Goal: Navigation & Orientation: Find specific page/section

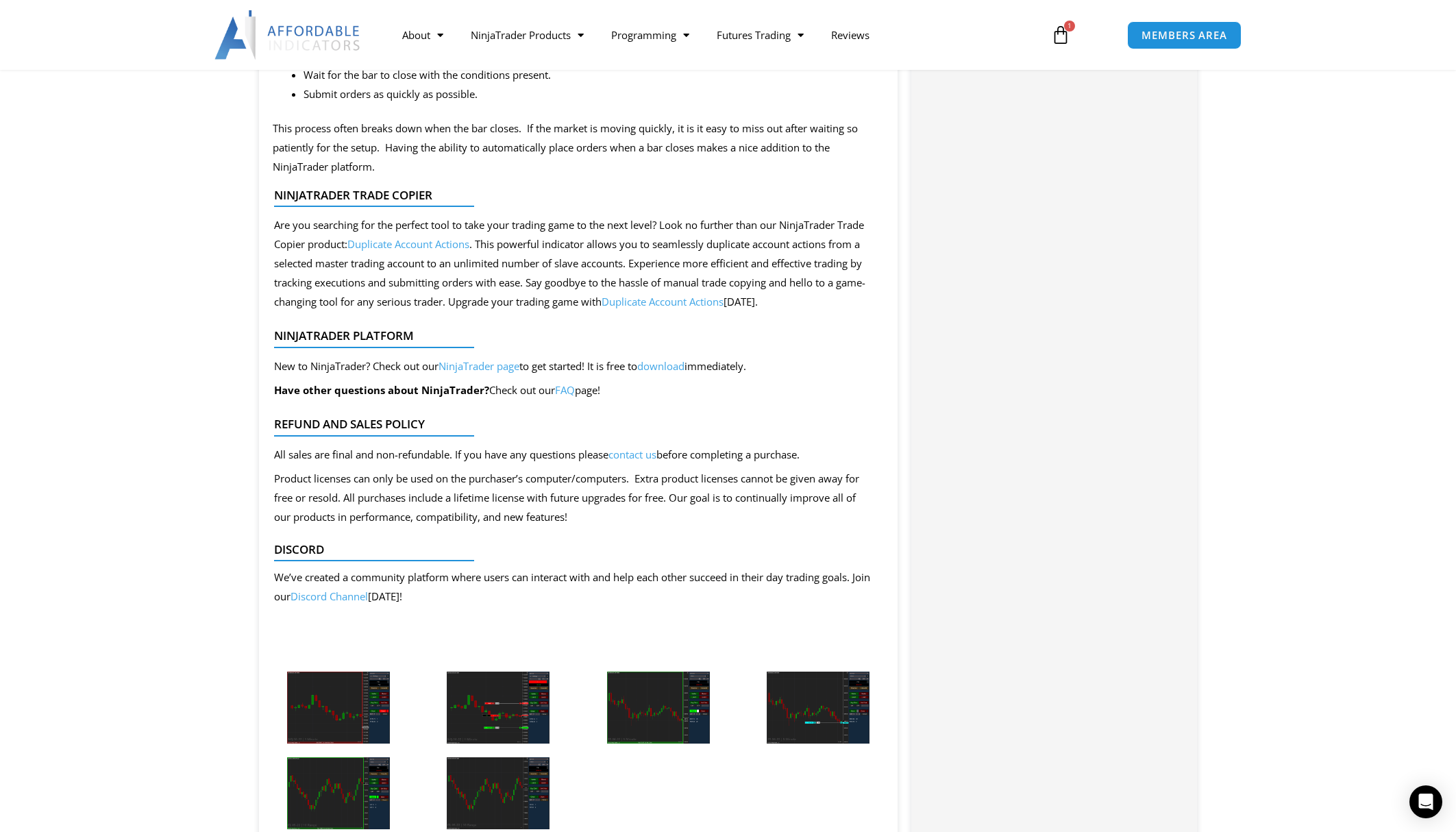
scroll to position [1839, 0]
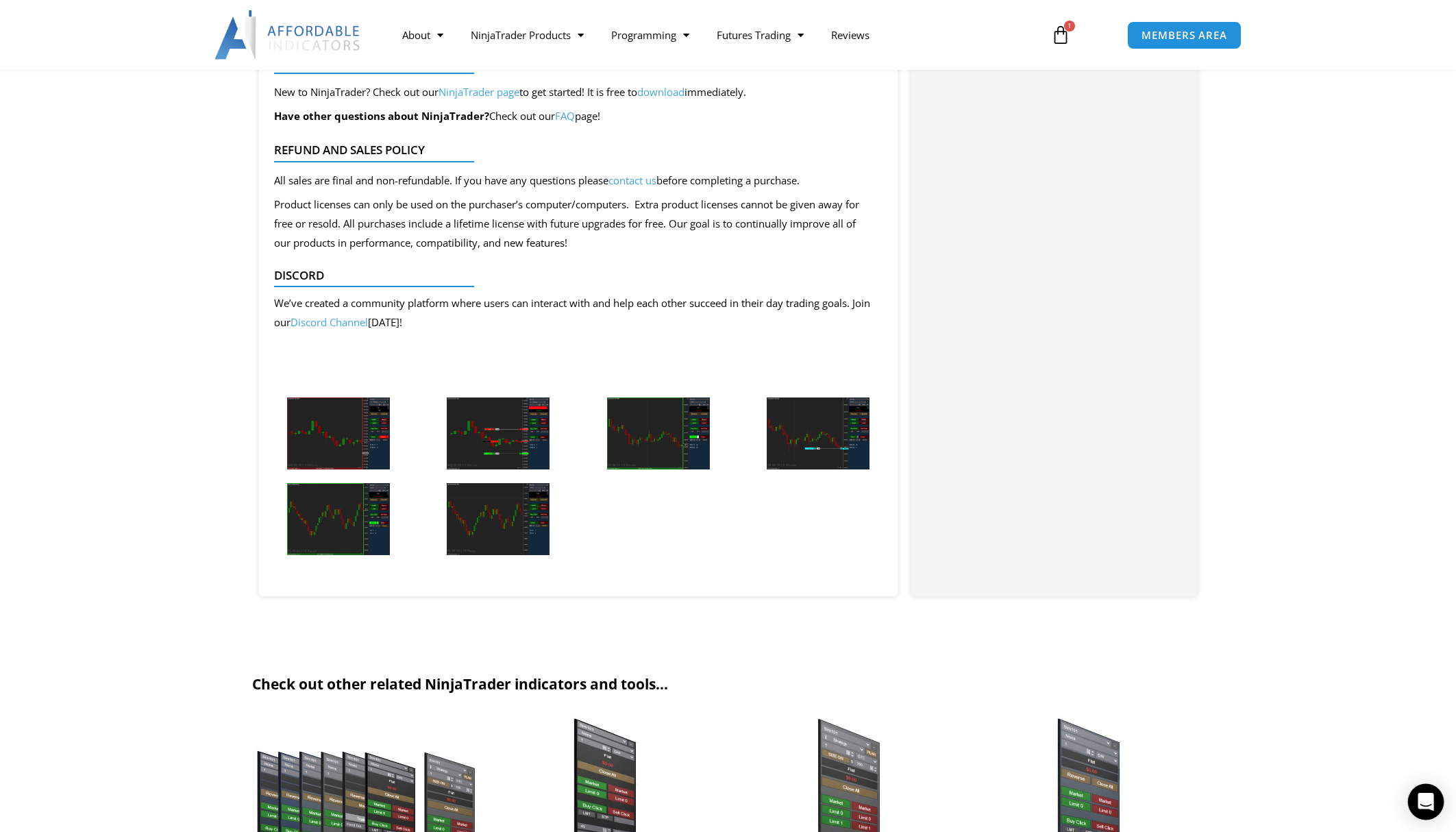
click at [1427, 787] on div "Open Intercom Messenger" at bounding box center [1425, 801] width 36 height 36
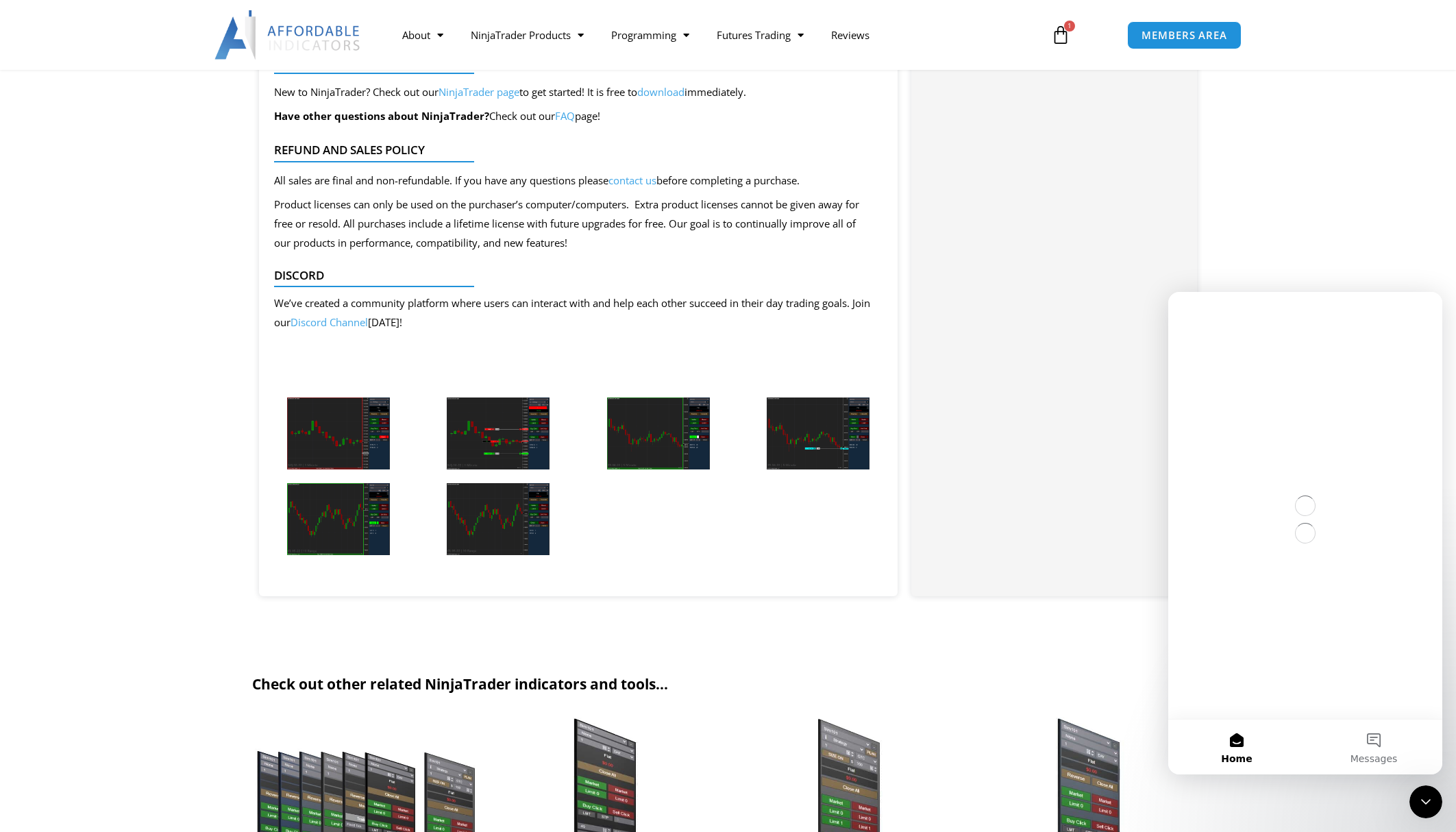
scroll to position [0, 0]
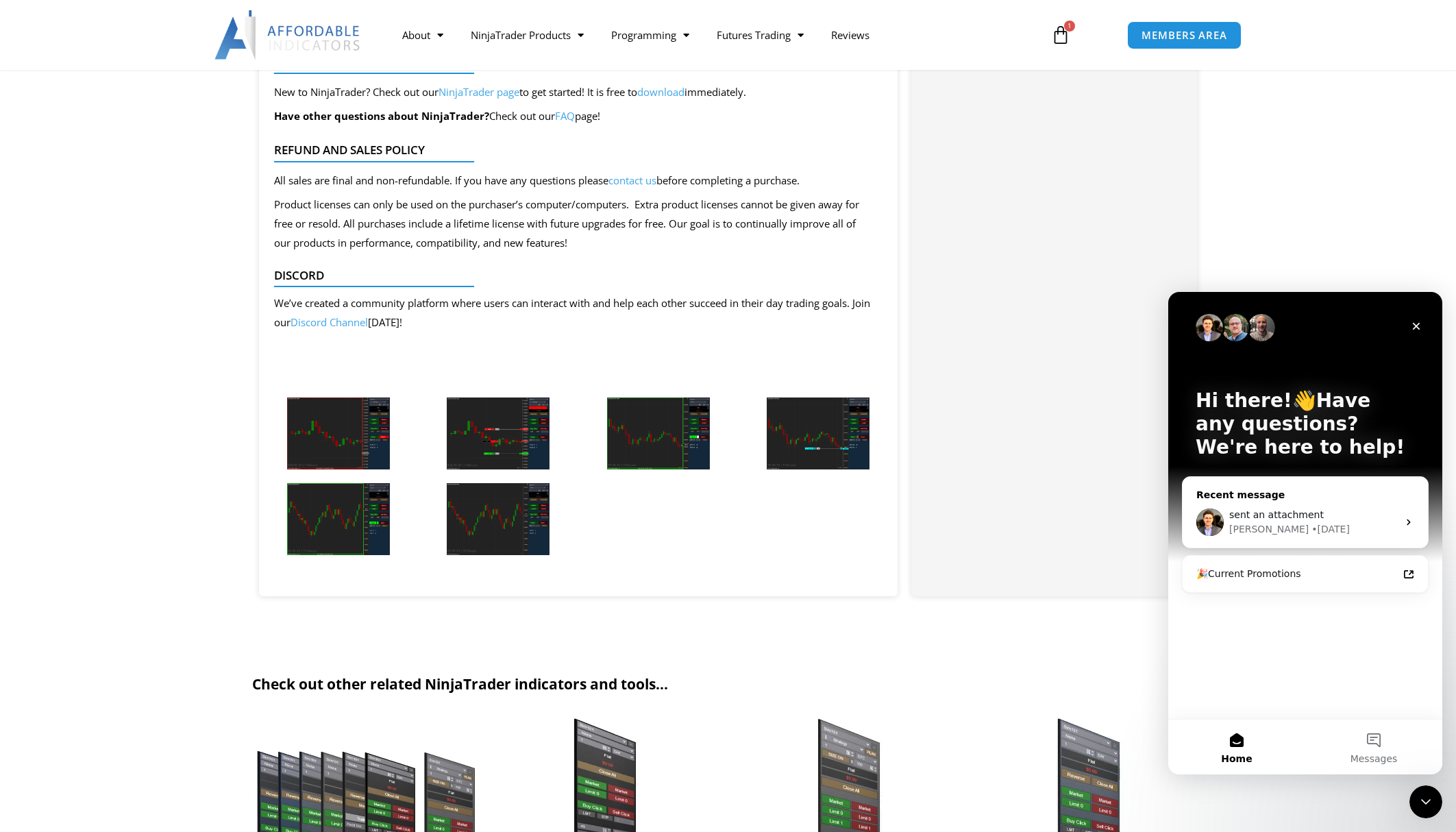
click at [1270, 516] on span "sent an attachment" at bounding box center [1276, 514] width 95 height 11
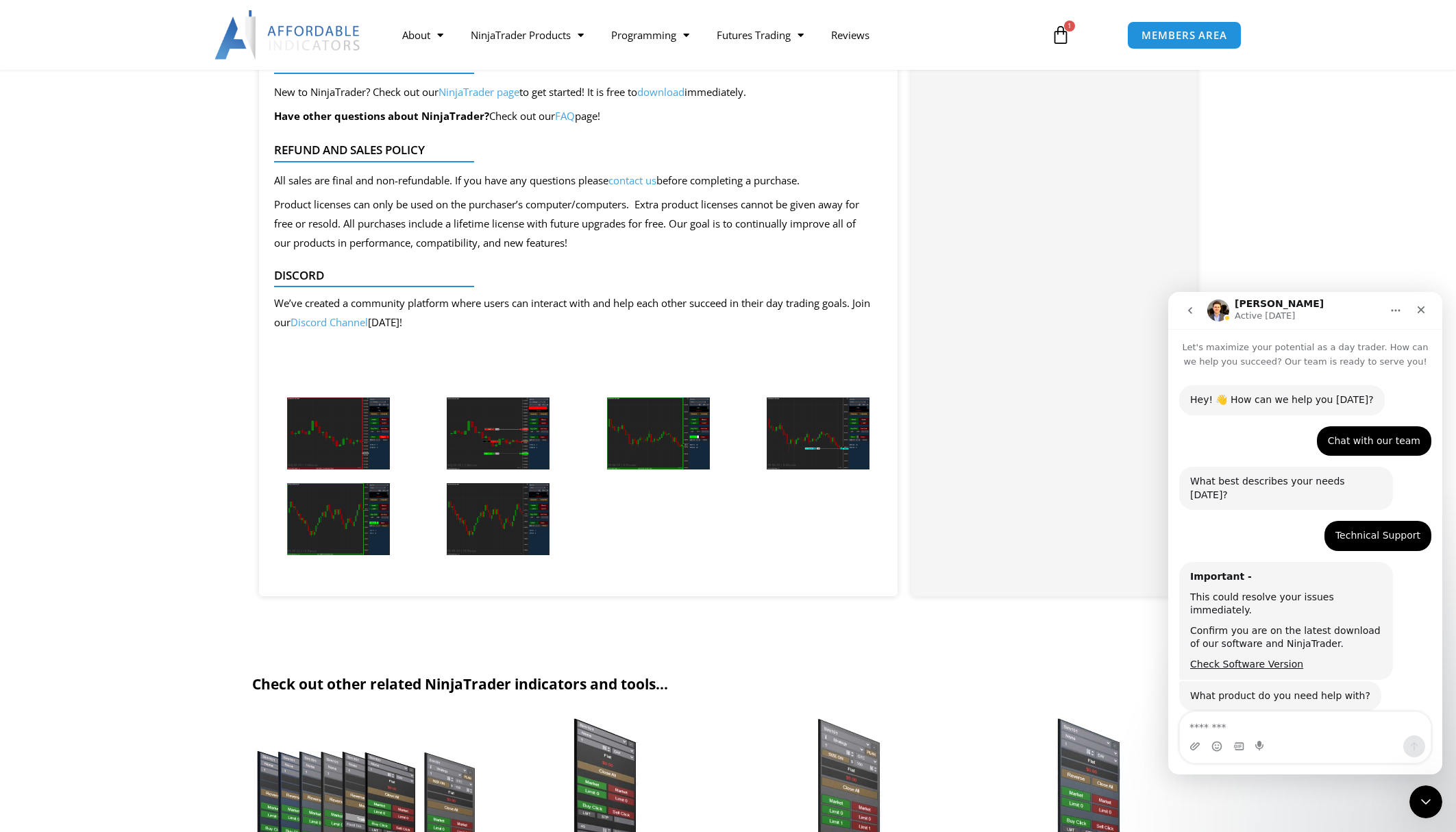
scroll to position [1660, 0]
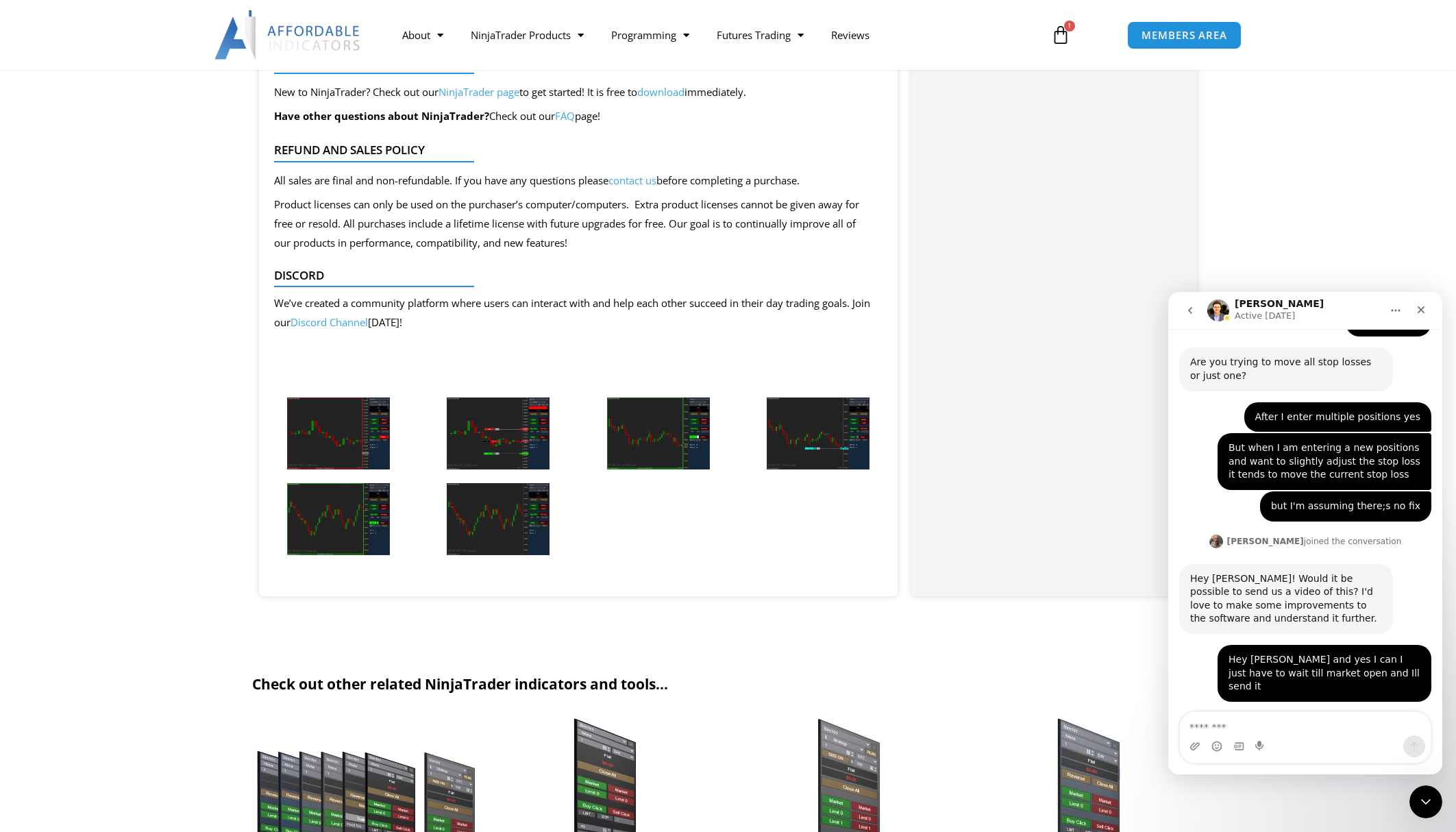
click at [1186, 311] on icon "go back" at bounding box center [1190, 310] width 11 height 11
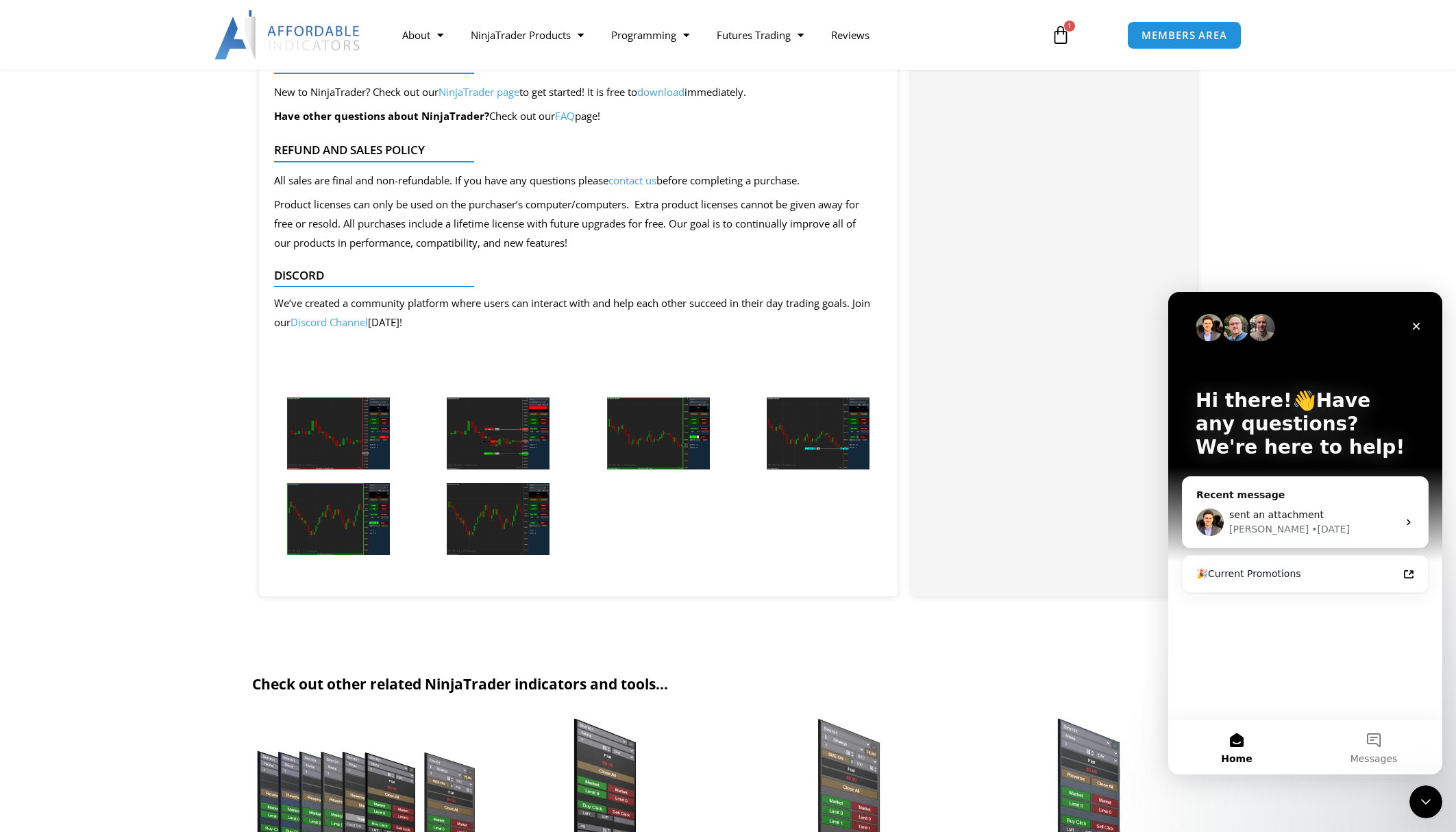
scroll to position [0, 0]
click at [1368, 754] on span "Messages" at bounding box center [1373, 759] width 47 height 9
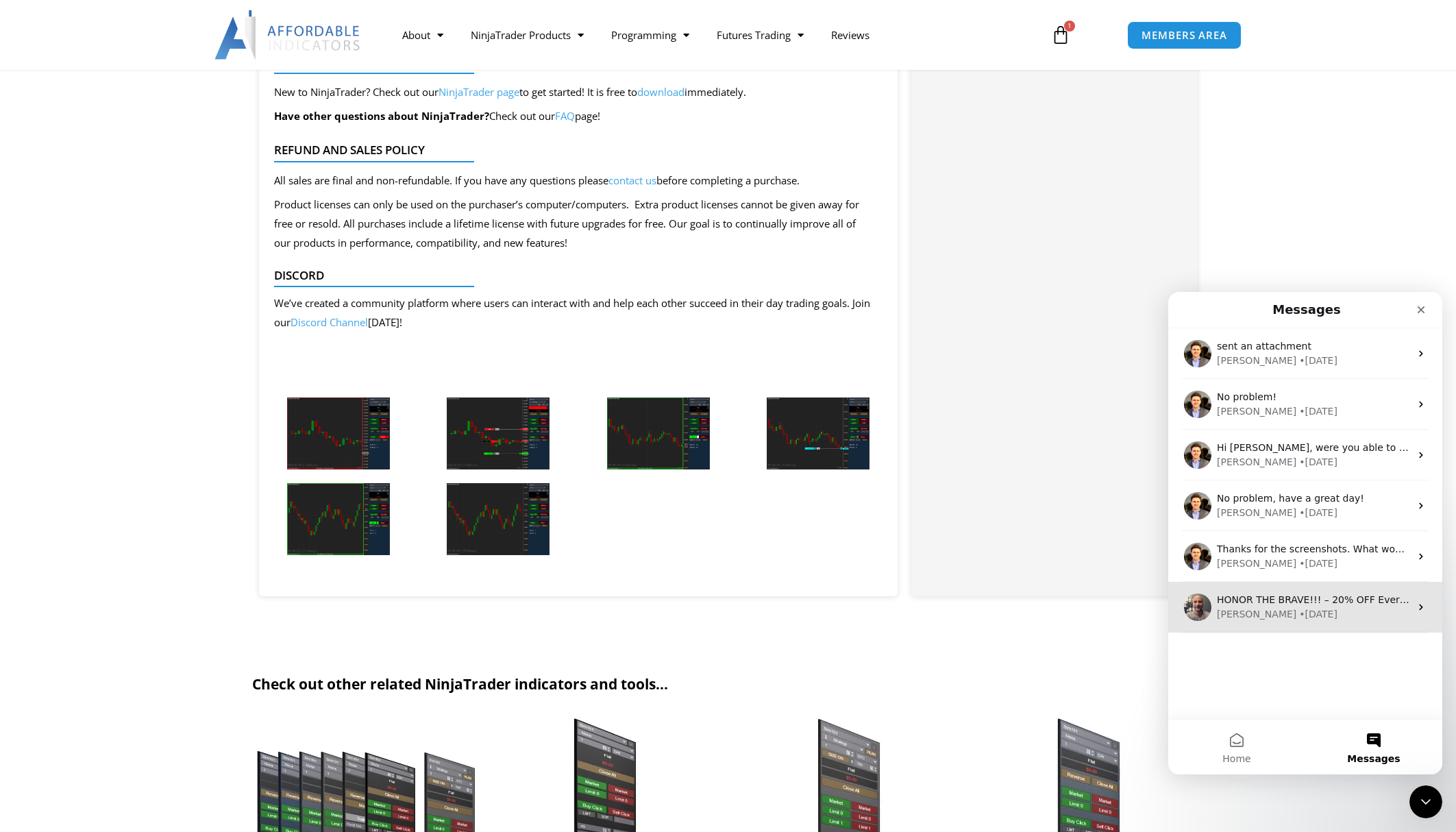
click at [1295, 620] on div "Joel • 19w ago" at bounding box center [1313, 614] width 193 height 14
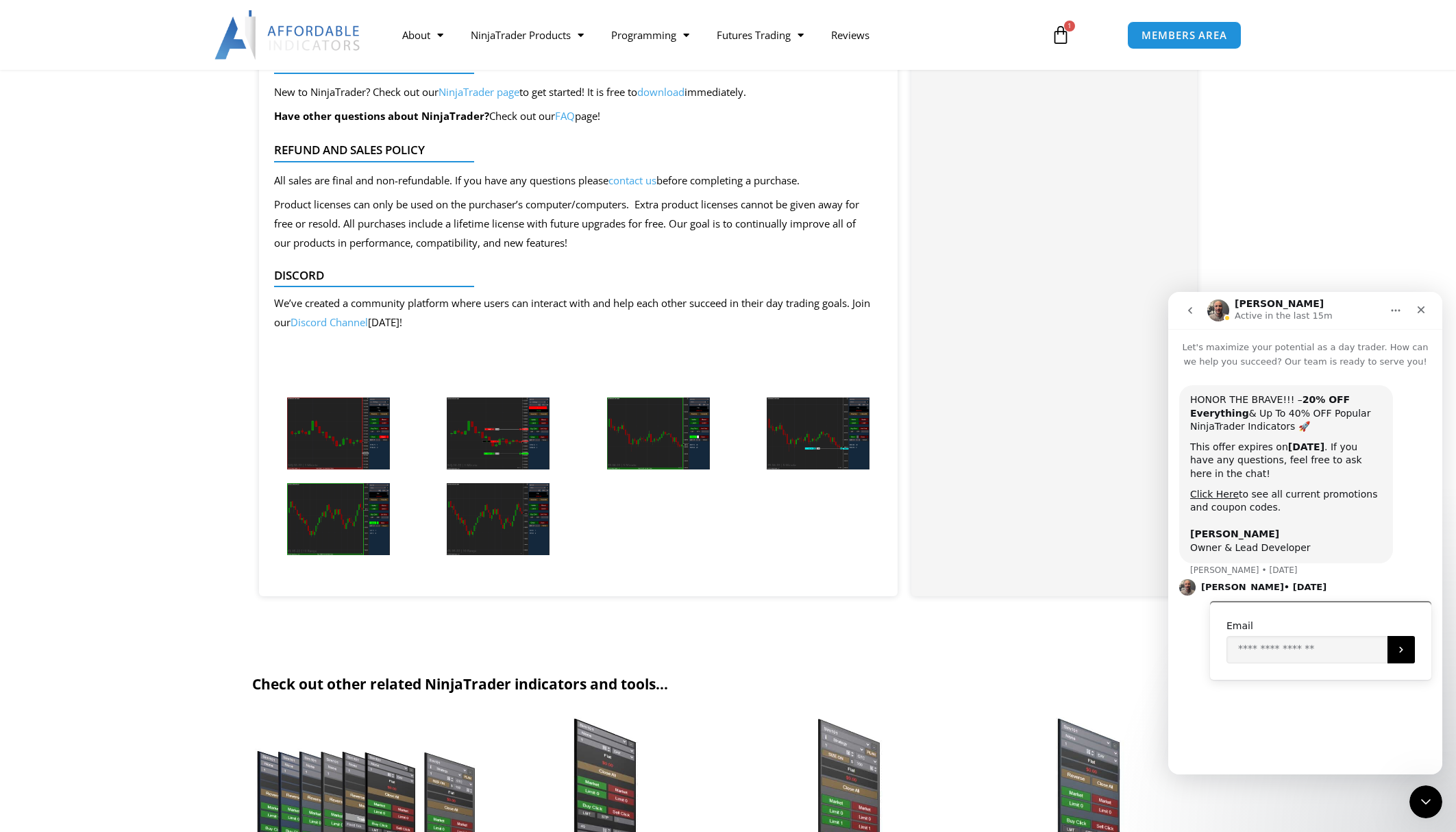
scroll to position [1565, 0]
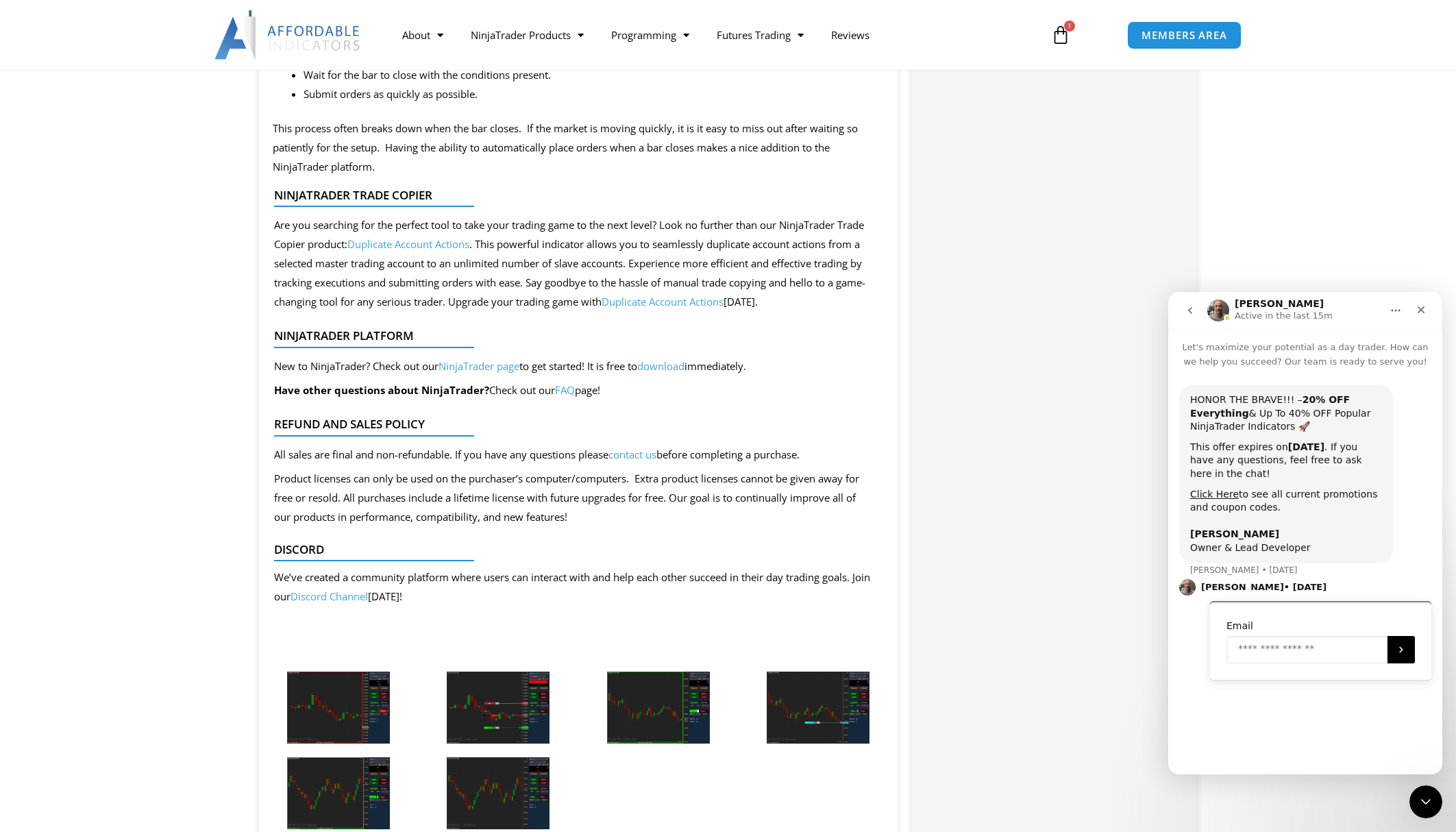
click at [1313, 646] on input "Enter your email" at bounding box center [1306, 650] width 161 height 28
type input "*"
type input "**********"
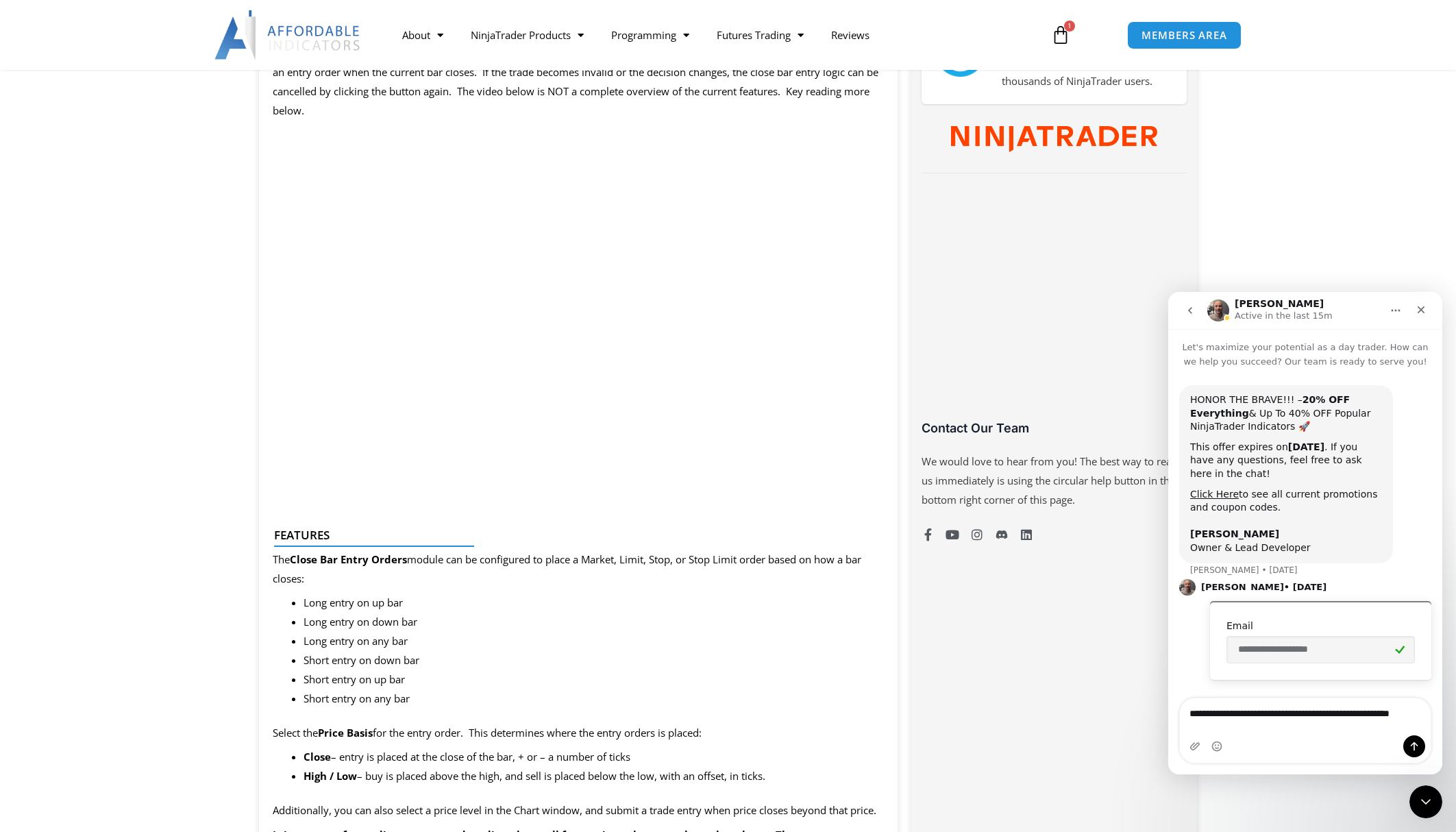
scroll to position [2, 0]
type textarea "**********"
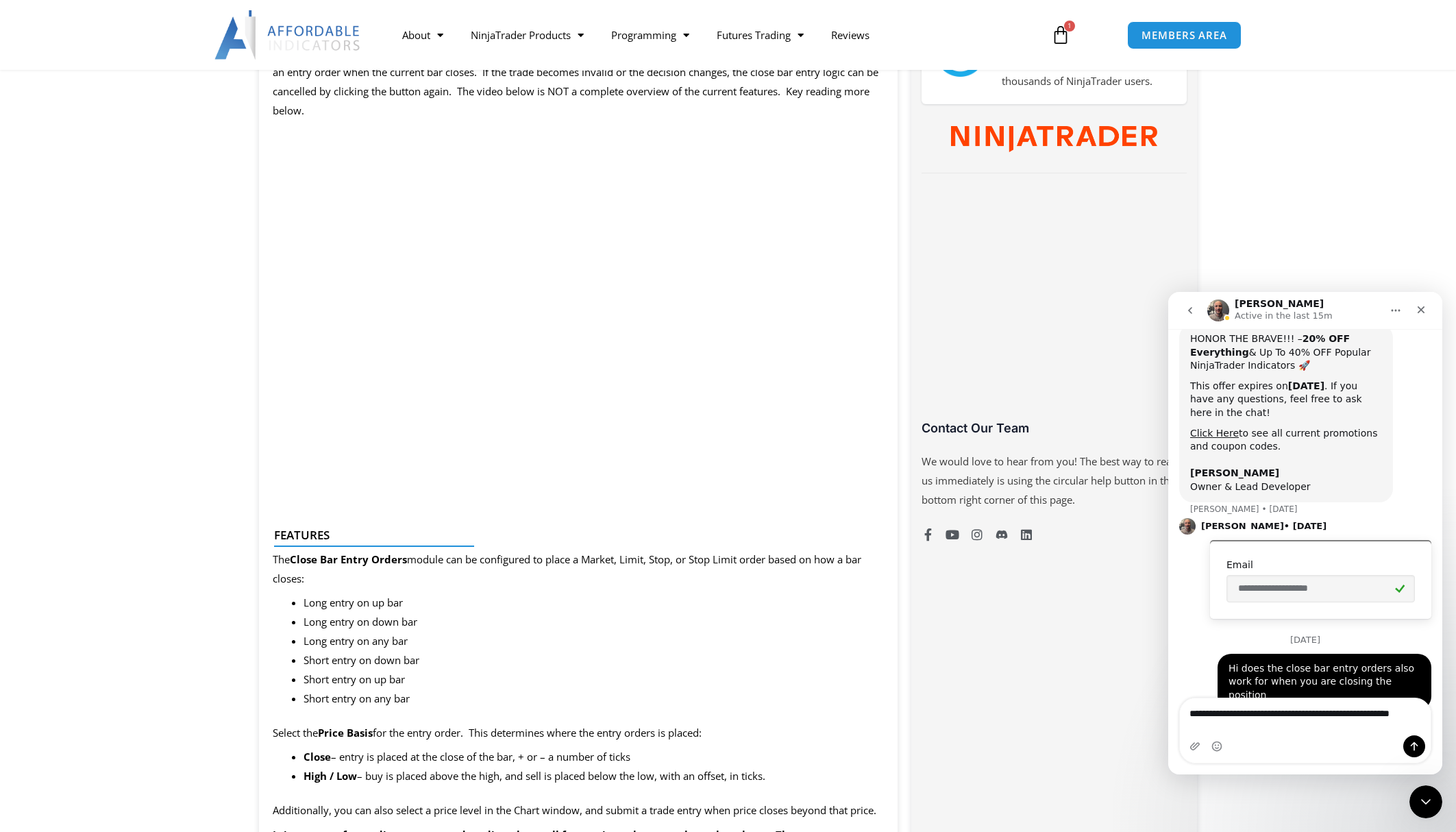
scroll to position [74, 0]
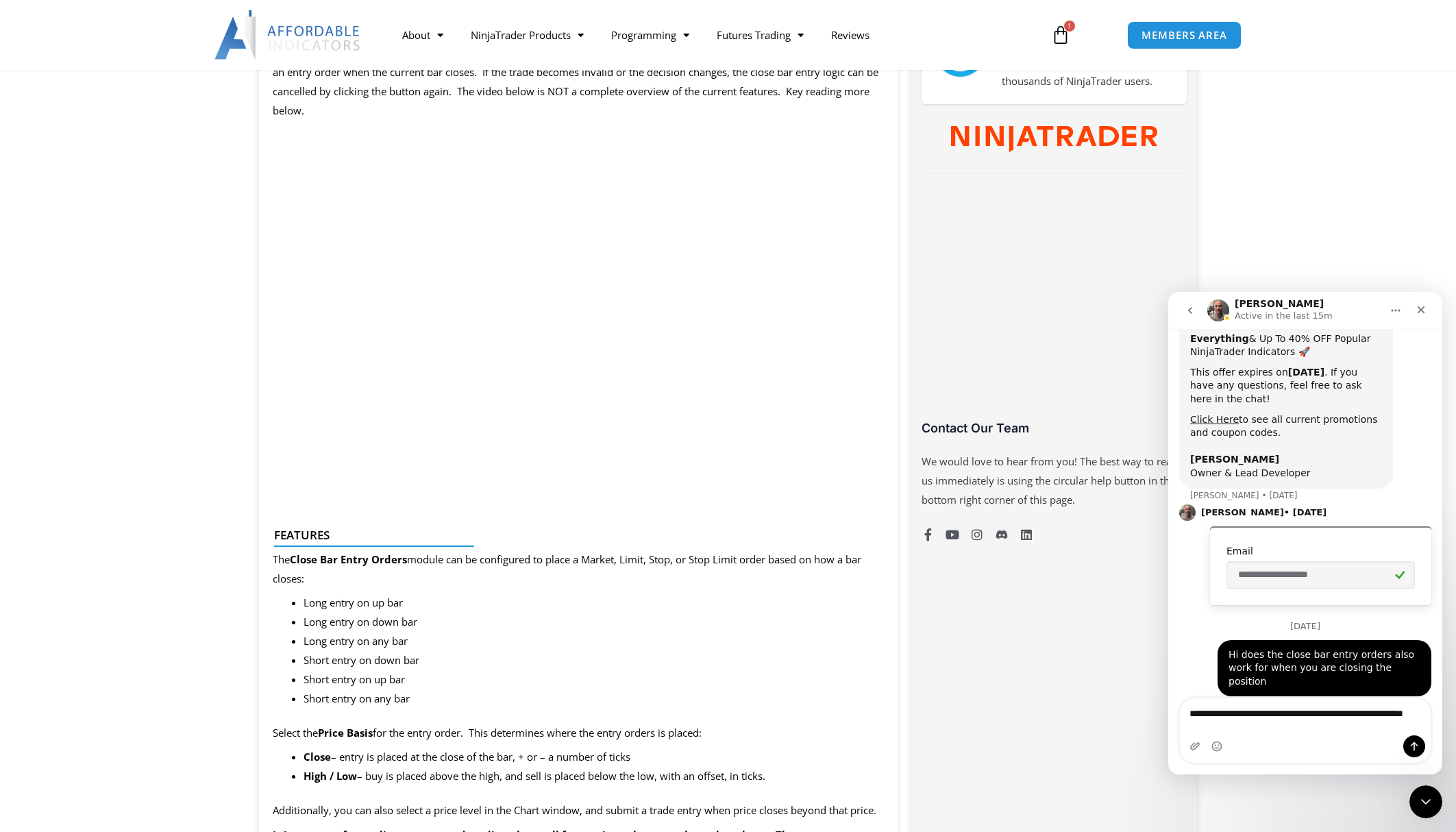
type textarea "**********"
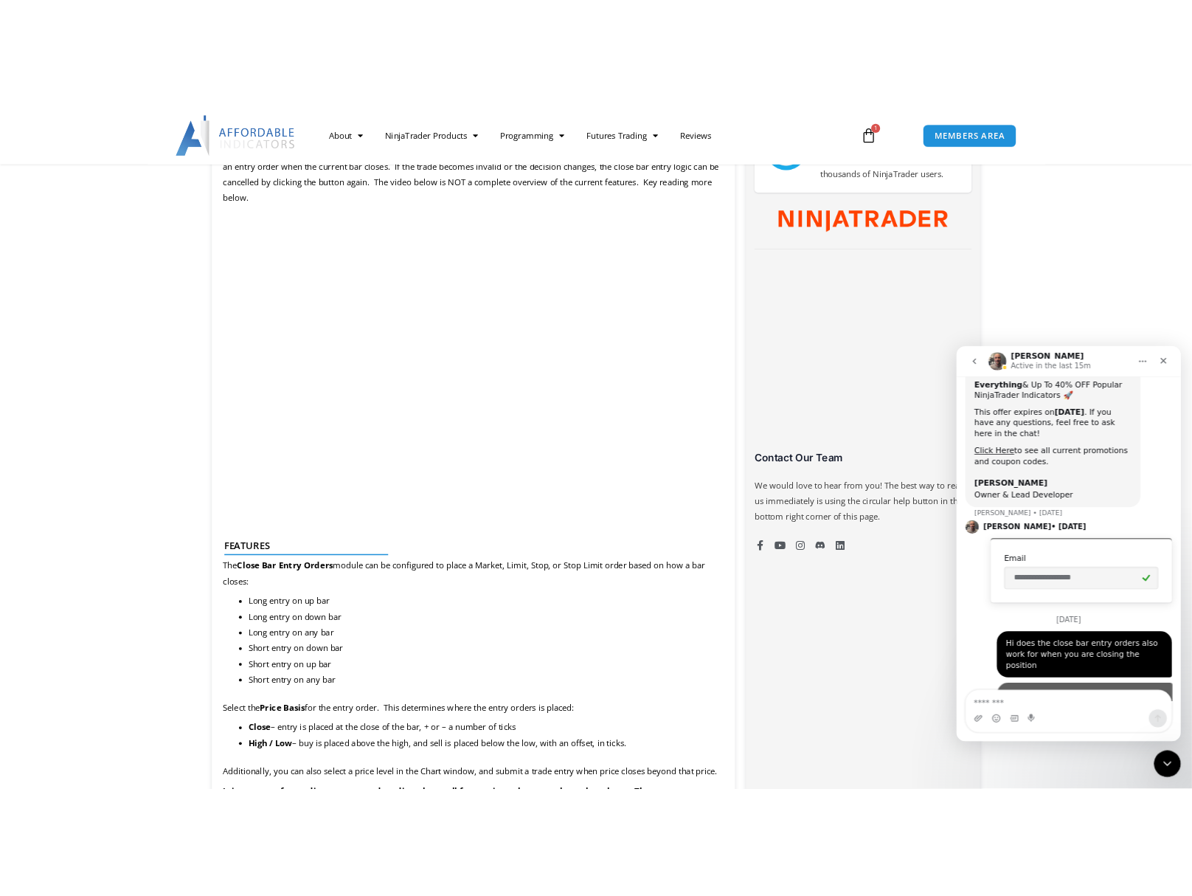
scroll to position [114, 0]
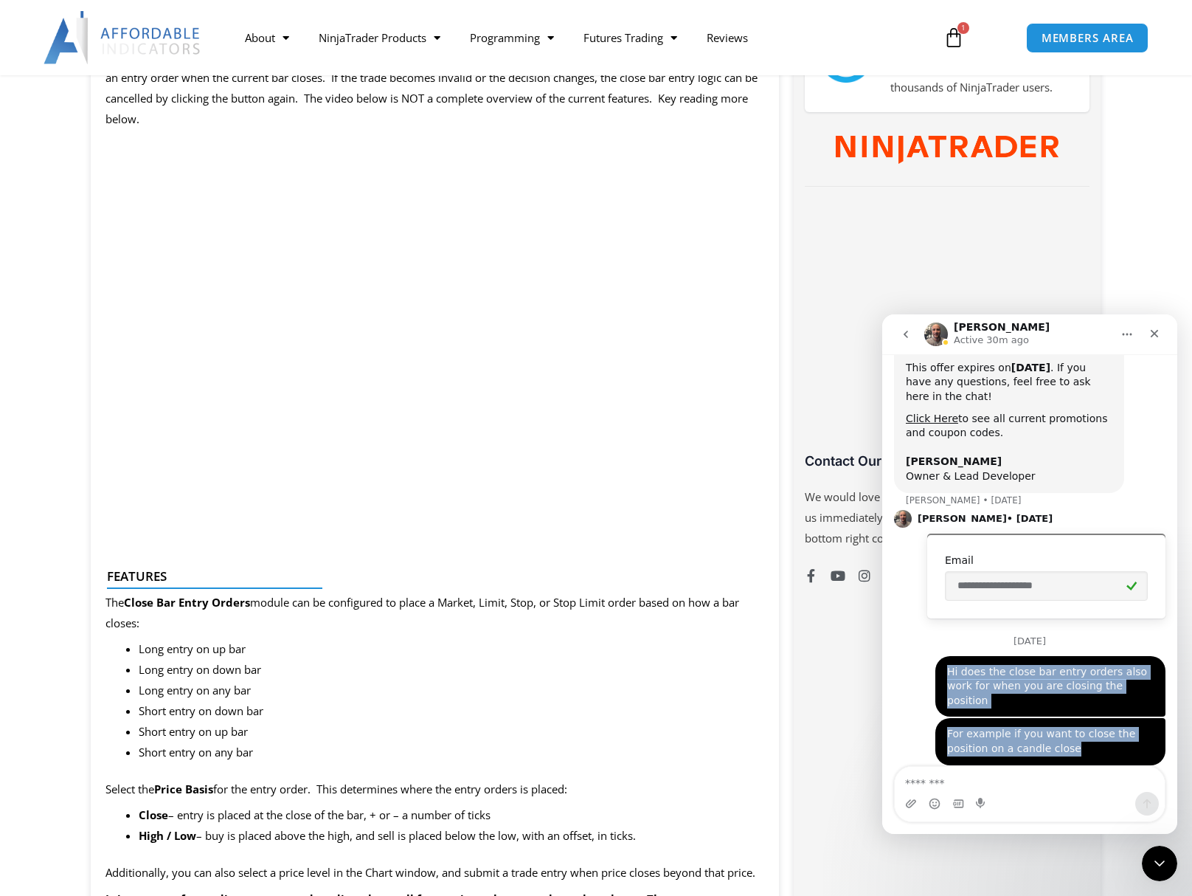
drag, startPoint x: 937, startPoint y: 671, endPoint x: 1022, endPoint y: 736, distance: 107.4
click at [1022, 736] on div "**********" at bounding box center [1029, 542] width 271 height 482
copy div "Hi does the close bar entry orders also work for when you are closing the posit…"
click at [910, 336] on icon "go back" at bounding box center [906, 334] width 12 height 12
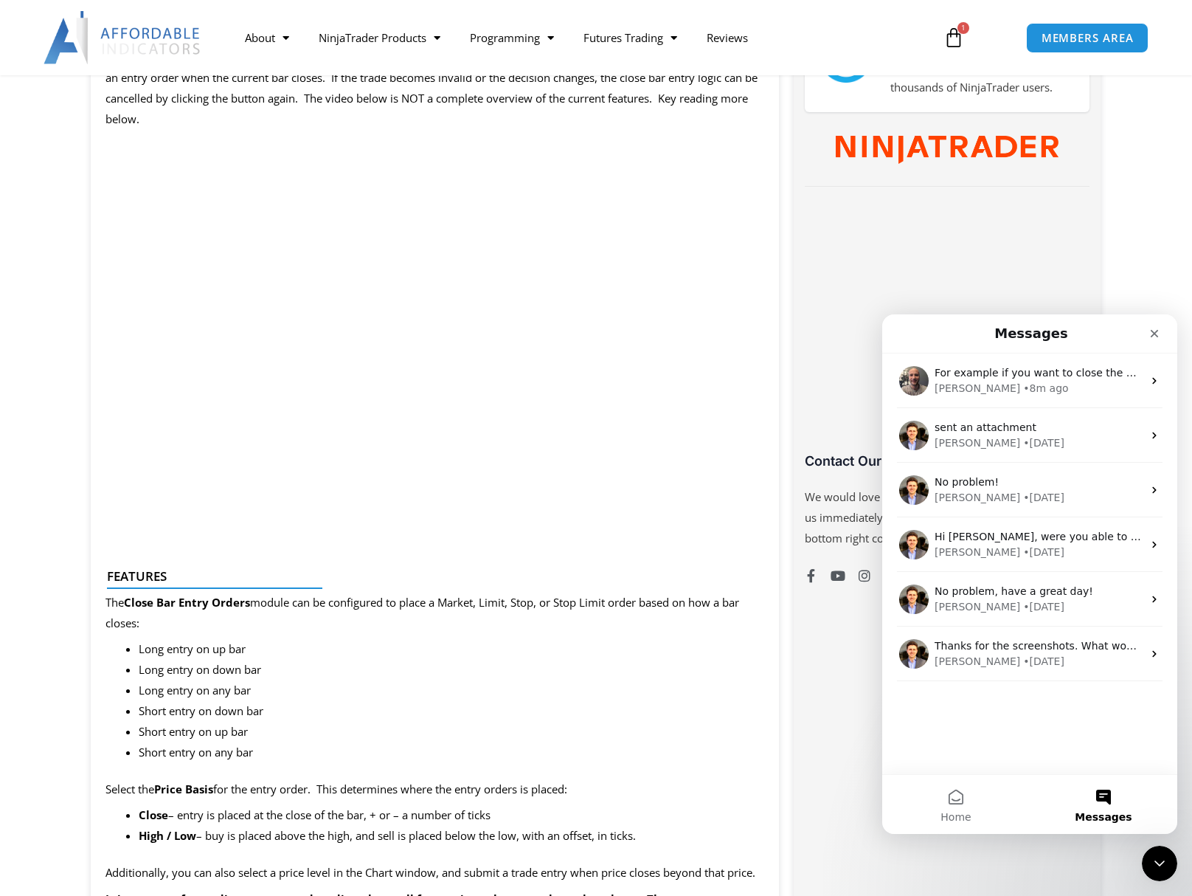
scroll to position [0, 0]
click at [973, 800] on button "Home" at bounding box center [956, 804] width 148 height 59
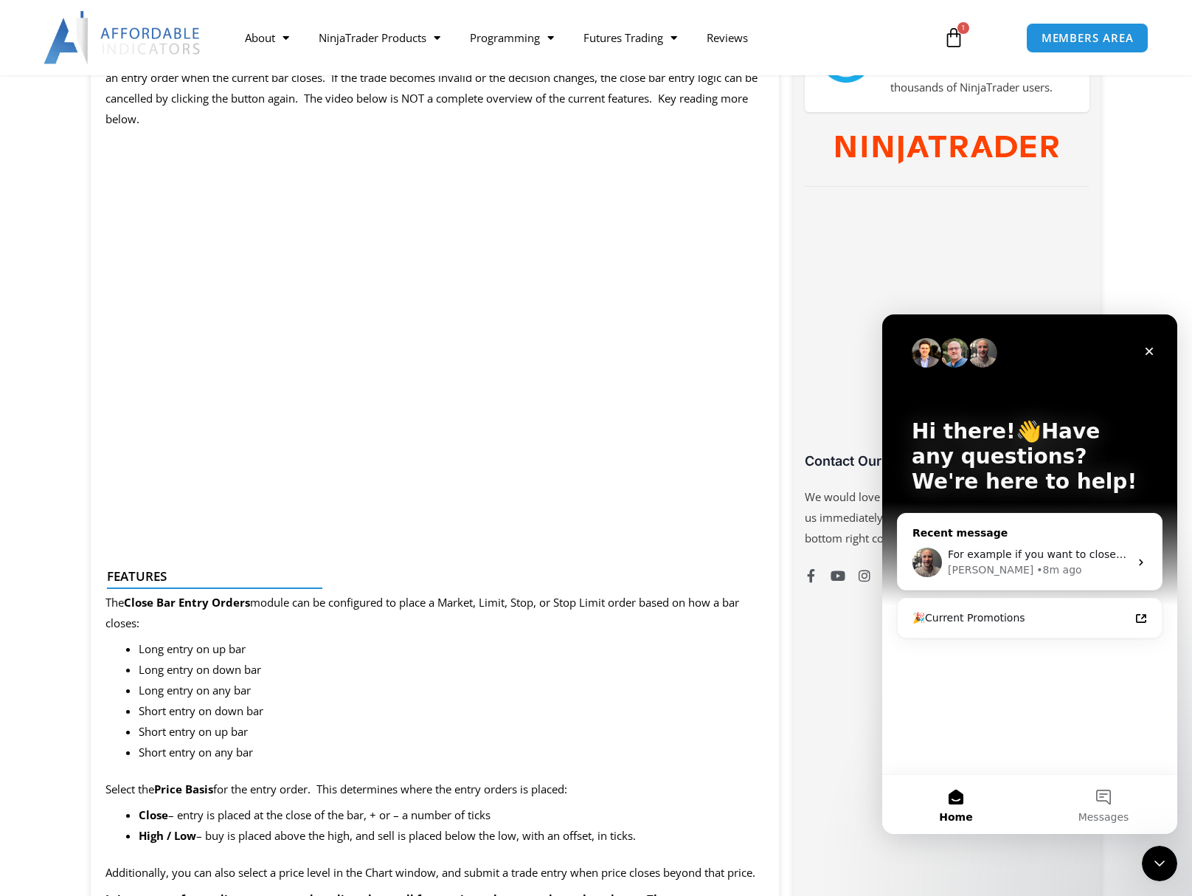
click at [1000, 560] on span "For example if you want to close the position on a candle close" at bounding box center [1111, 554] width 326 height 12
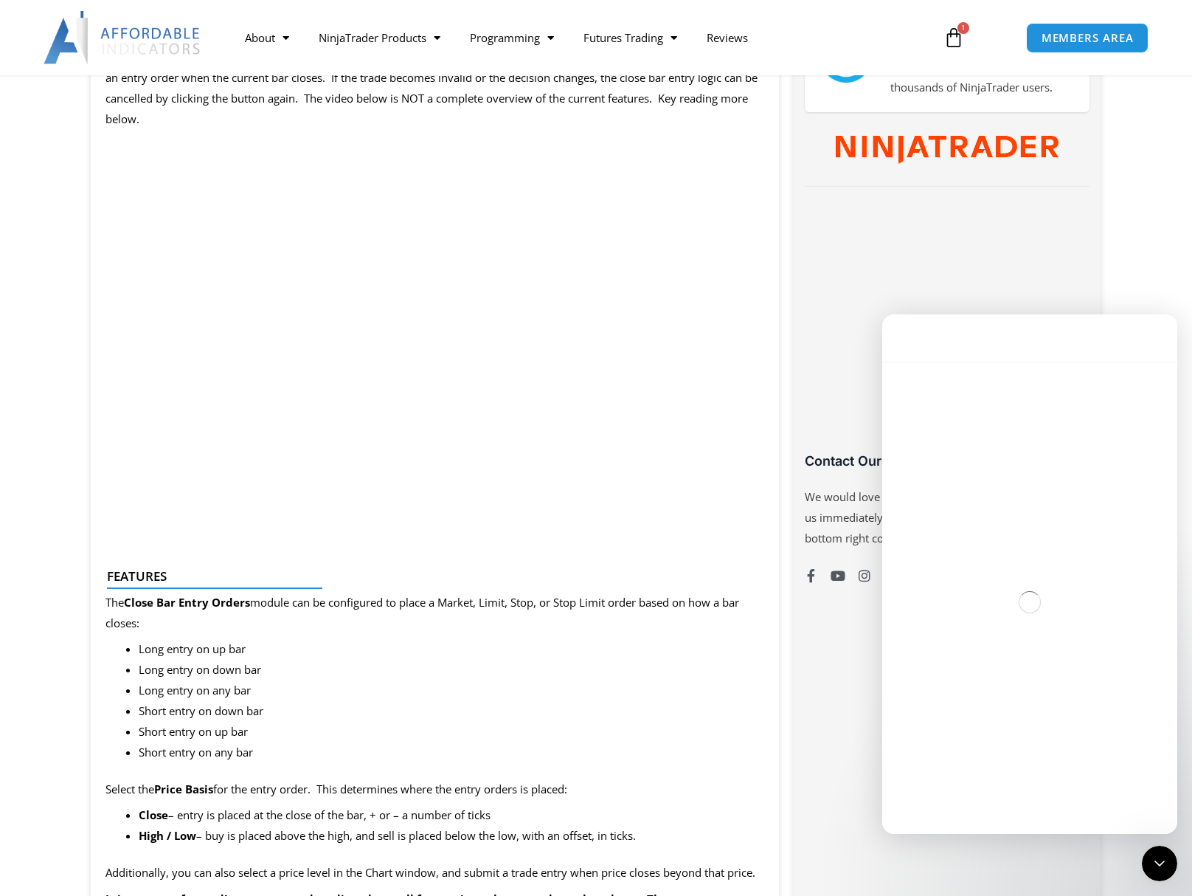
scroll to position [114, 0]
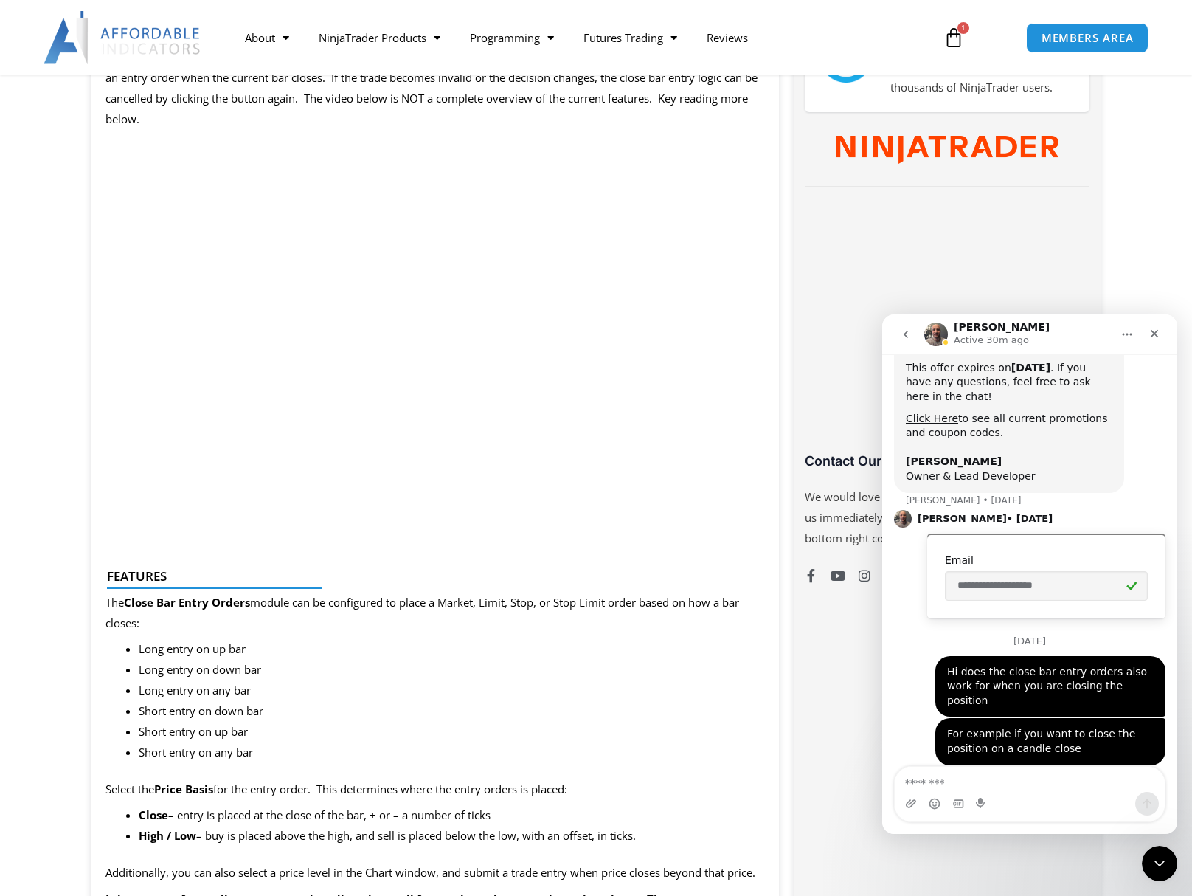
click at [907, 333] on icon "go back" at bounding box center [906, 334] width 12 height 12
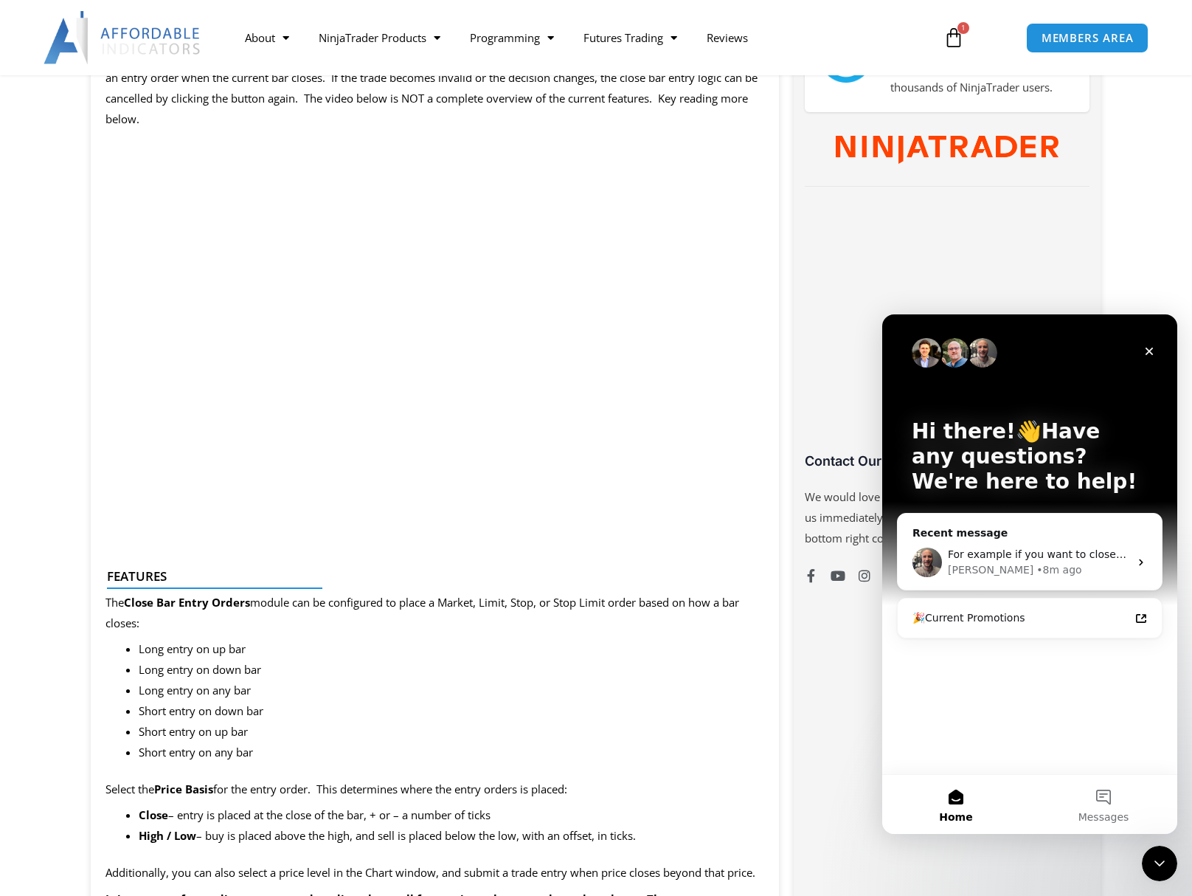
click at [1110, 766] on div "Hi there!👋Have any questions? We're here to help! Recent message For example if…" at bounding box center [1029, 544] width 295 height 460
click at [1114, 789] on button "Messages" at bounding box center [1104, 804] width 148 height 59
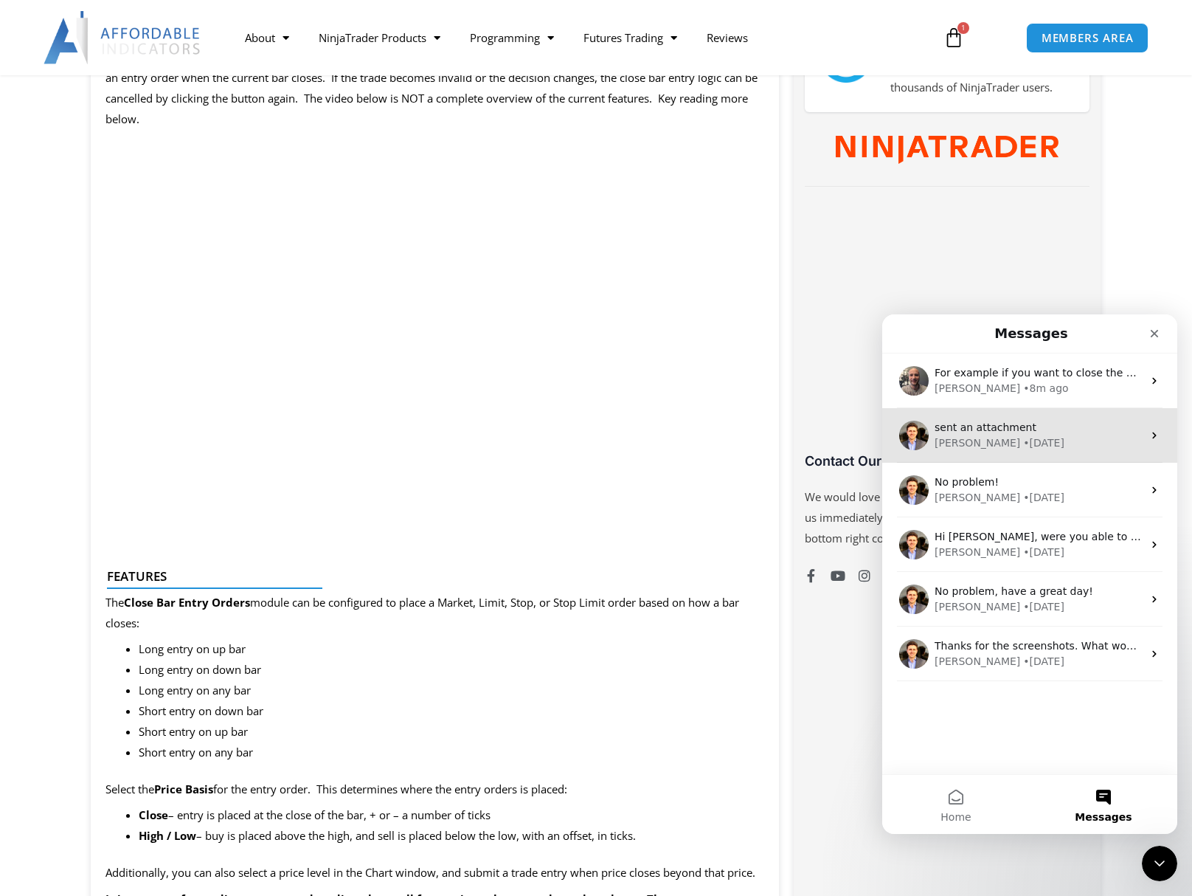
click at [1023, 440] on div "• 6d ago" at bounding box center [1043, 442] width 41 height 15
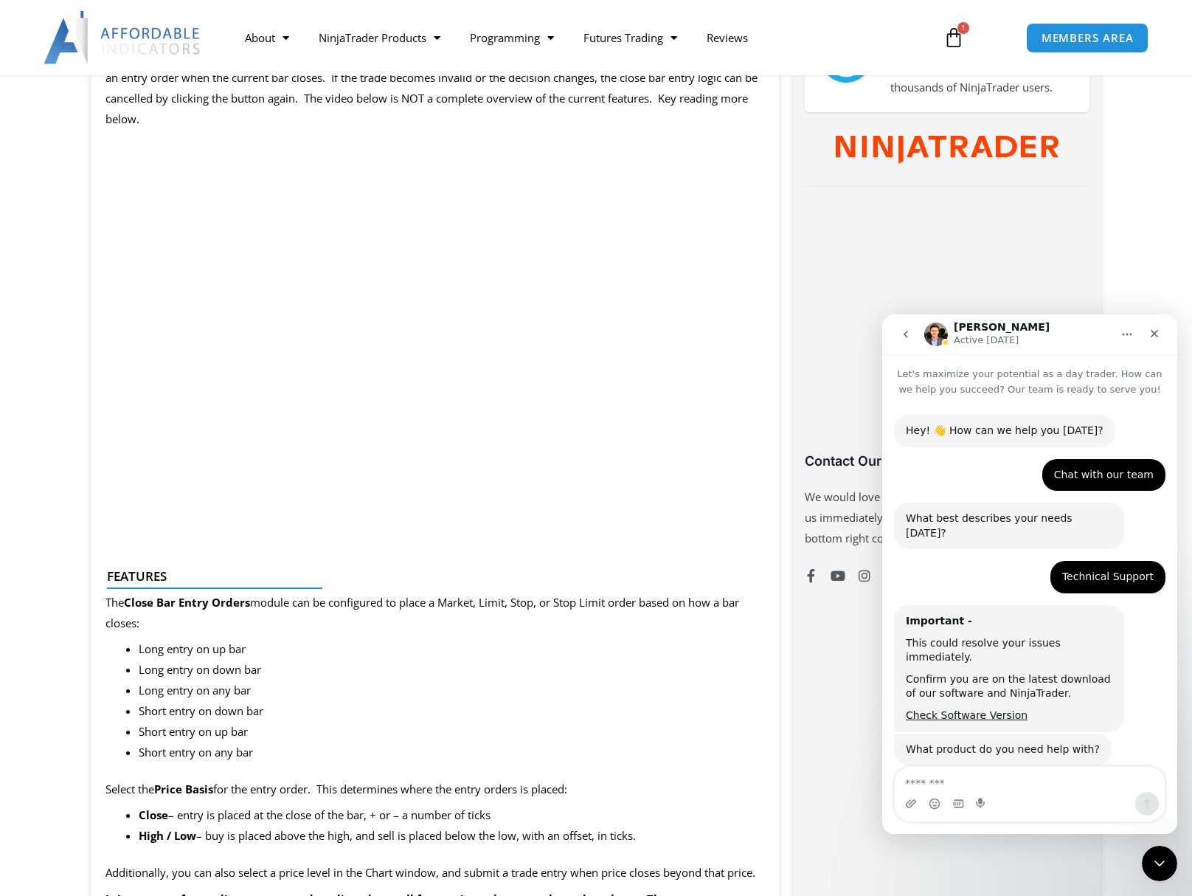
scroll to position [1788, 0]
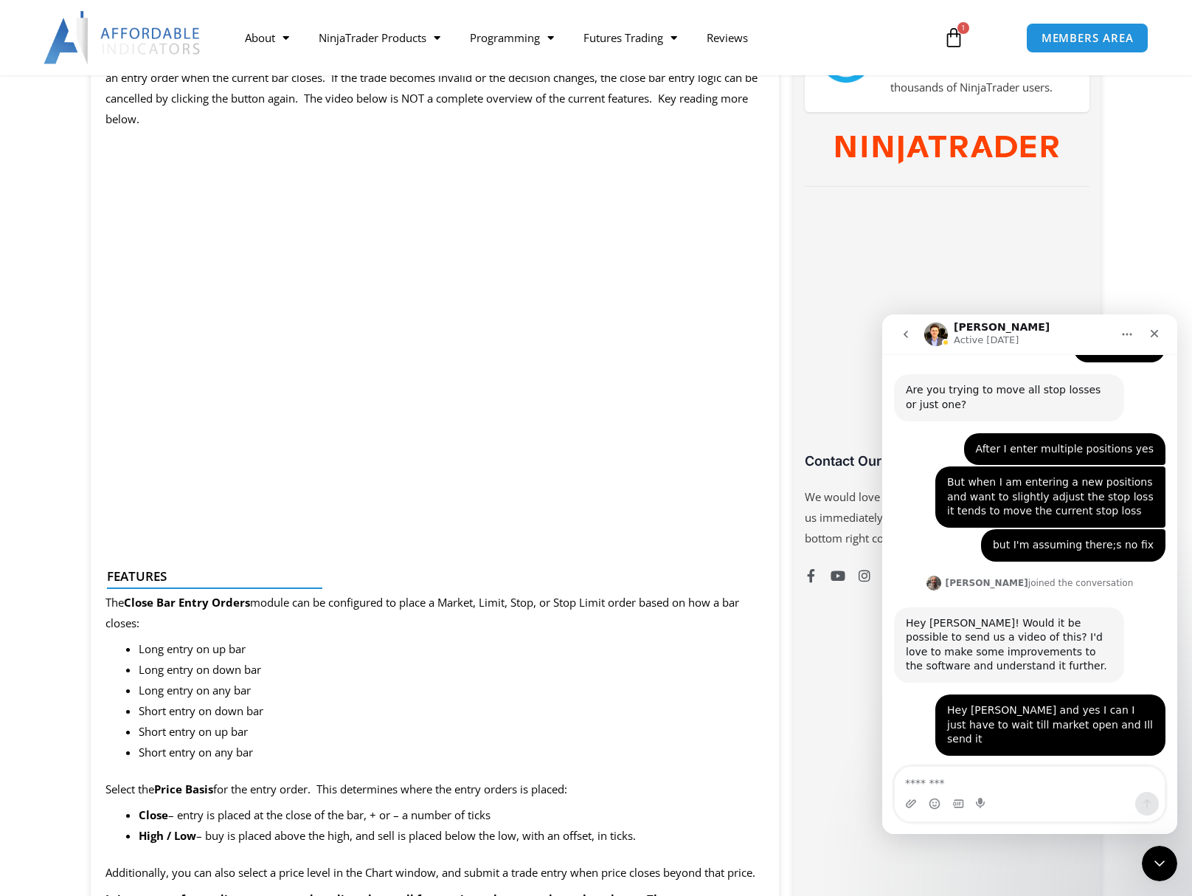
click at [904, 343] on button "go back" at bounding box center [906, 334] width 28 height 28
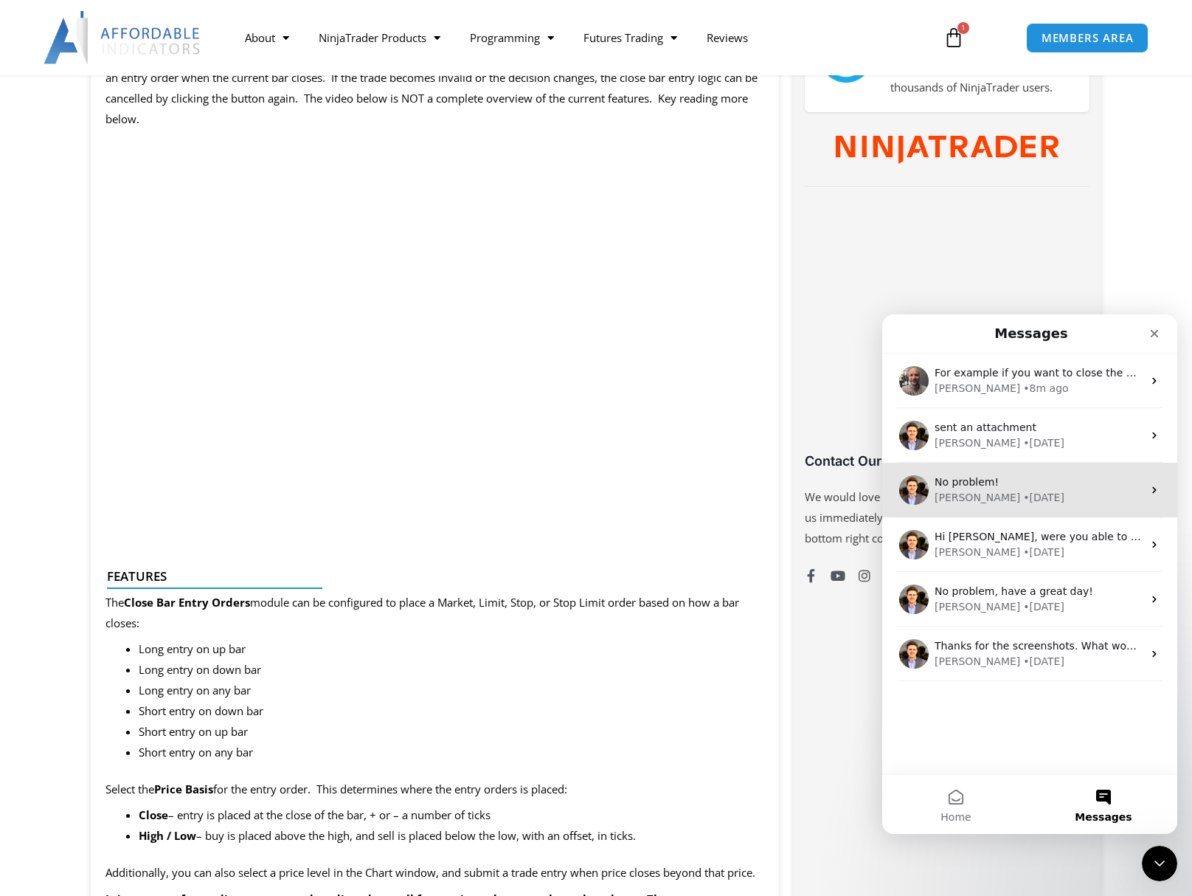
click at [1023, 504] on div "• 1w ago" at bounding box center [1043, 497] width 41 height 15
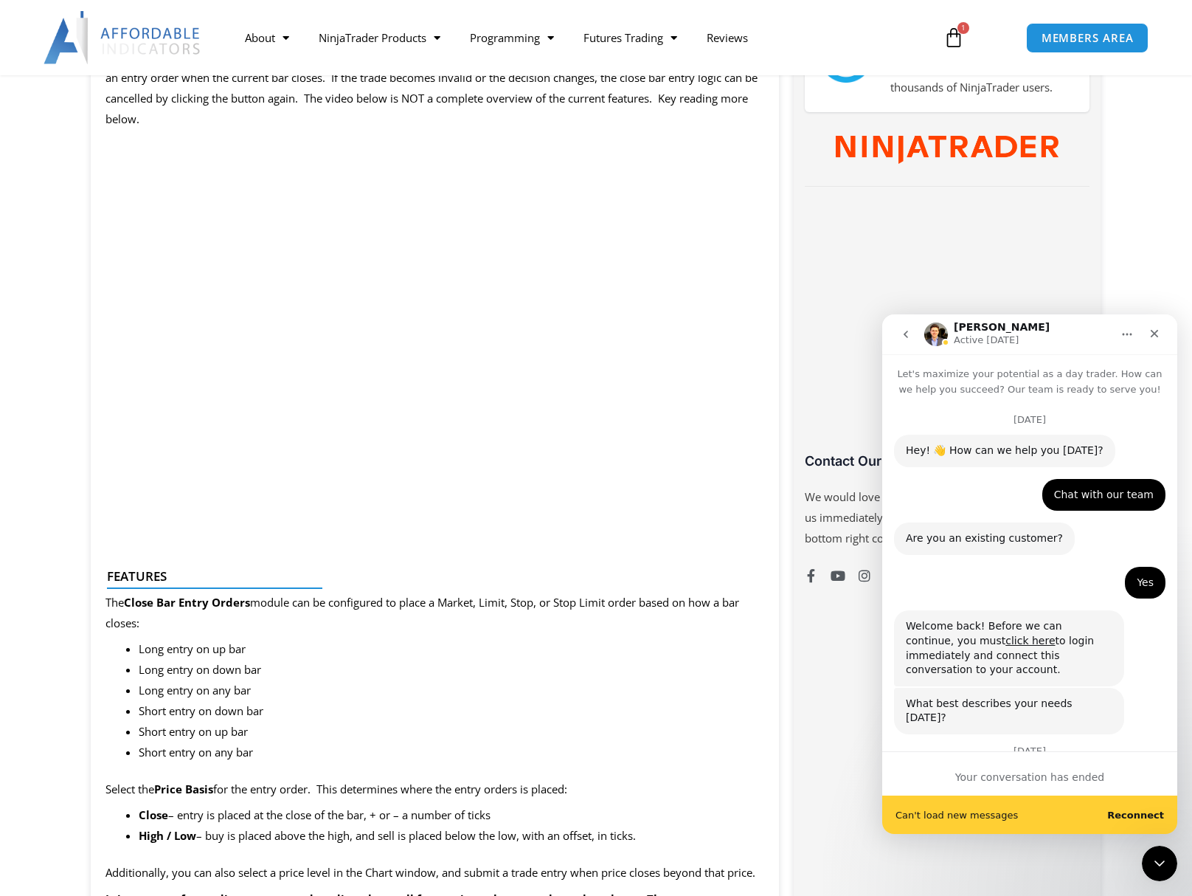
scroll to position [2049, 0]
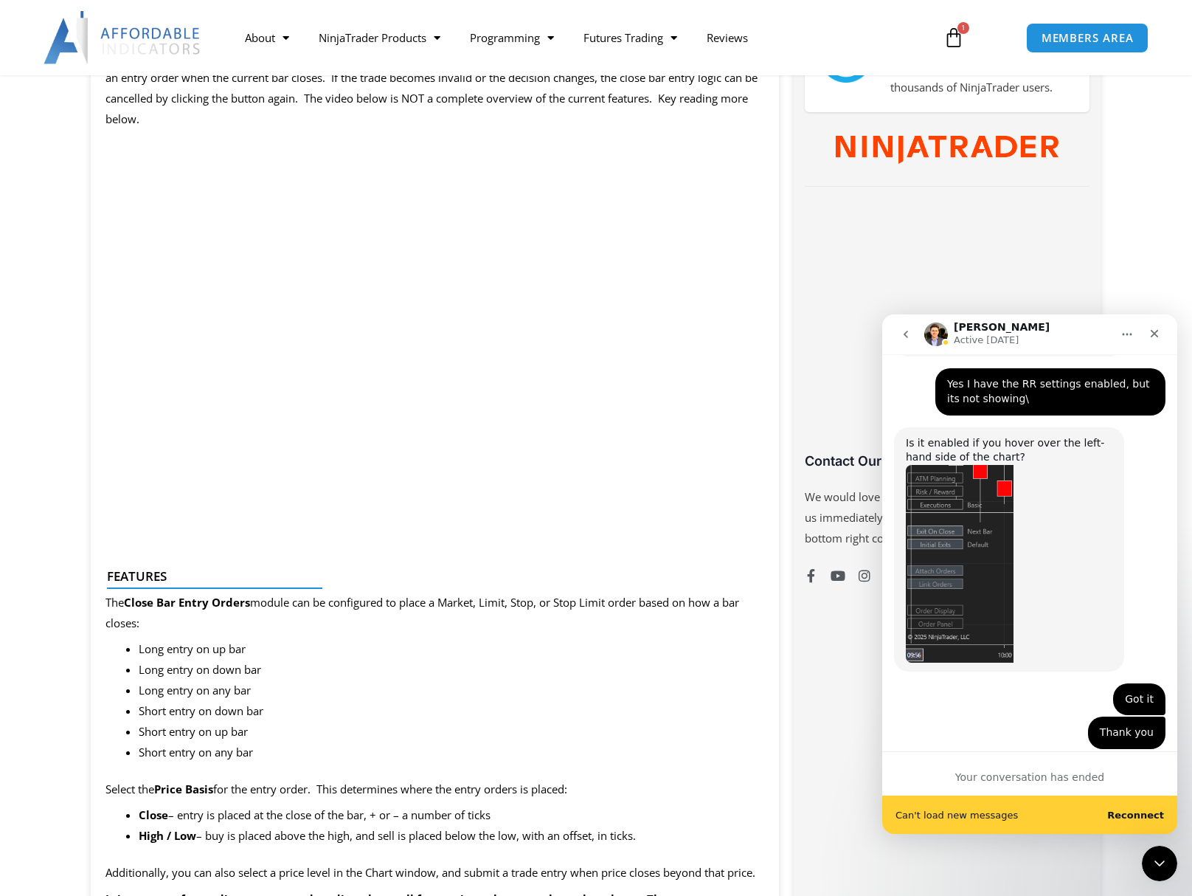
click at [1138, 822] on div "Can't load new messages Reconnect" at bounding box center [1029, 814] width 295 height 38
click at [1136, 819] on b "Reconnect" at bounding box center [1135, 814] width 57 height 11
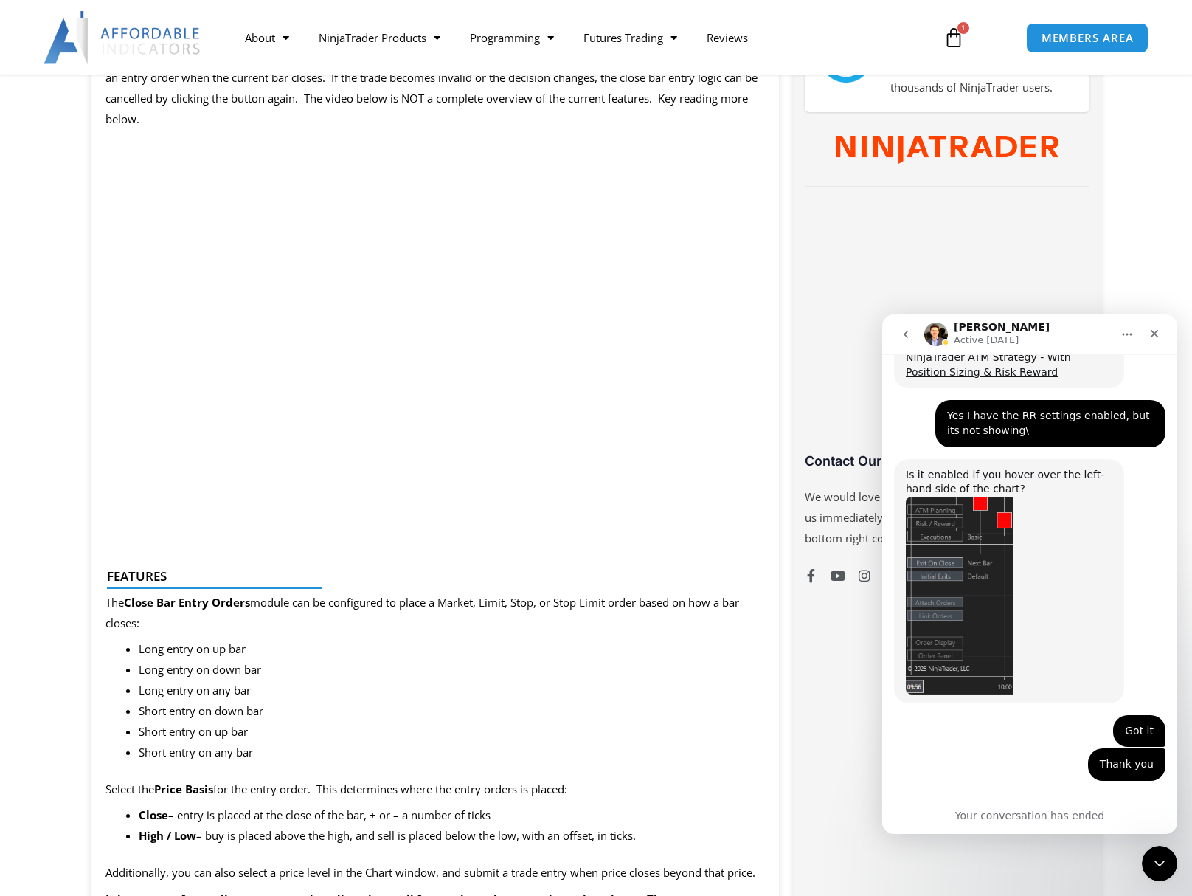
scroll to position [2010, 0]
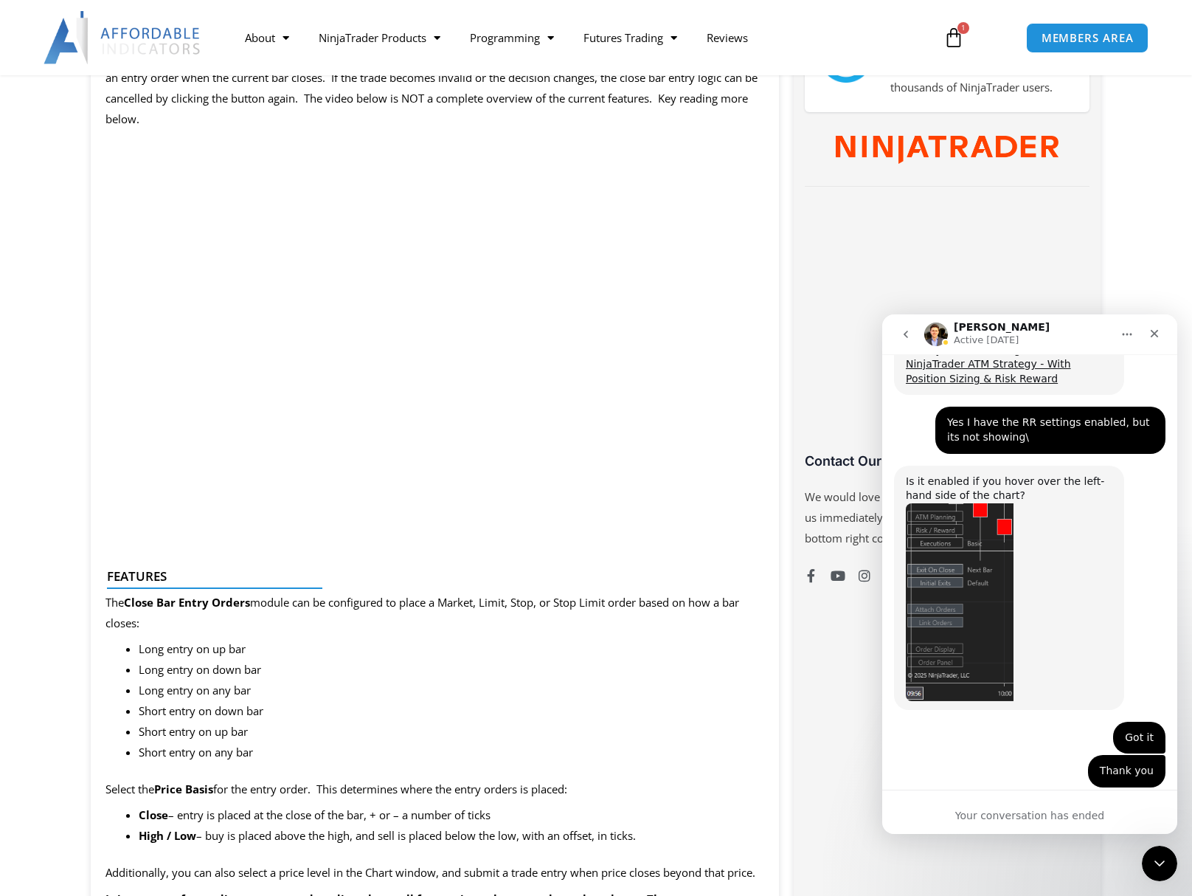
click at [1125, 331] on icon "Home" at bounding box center [1127, 334] width 12 height 12
click at [910, 337] on icon "go back" at bounding box center [906, 334] width 12 height 12
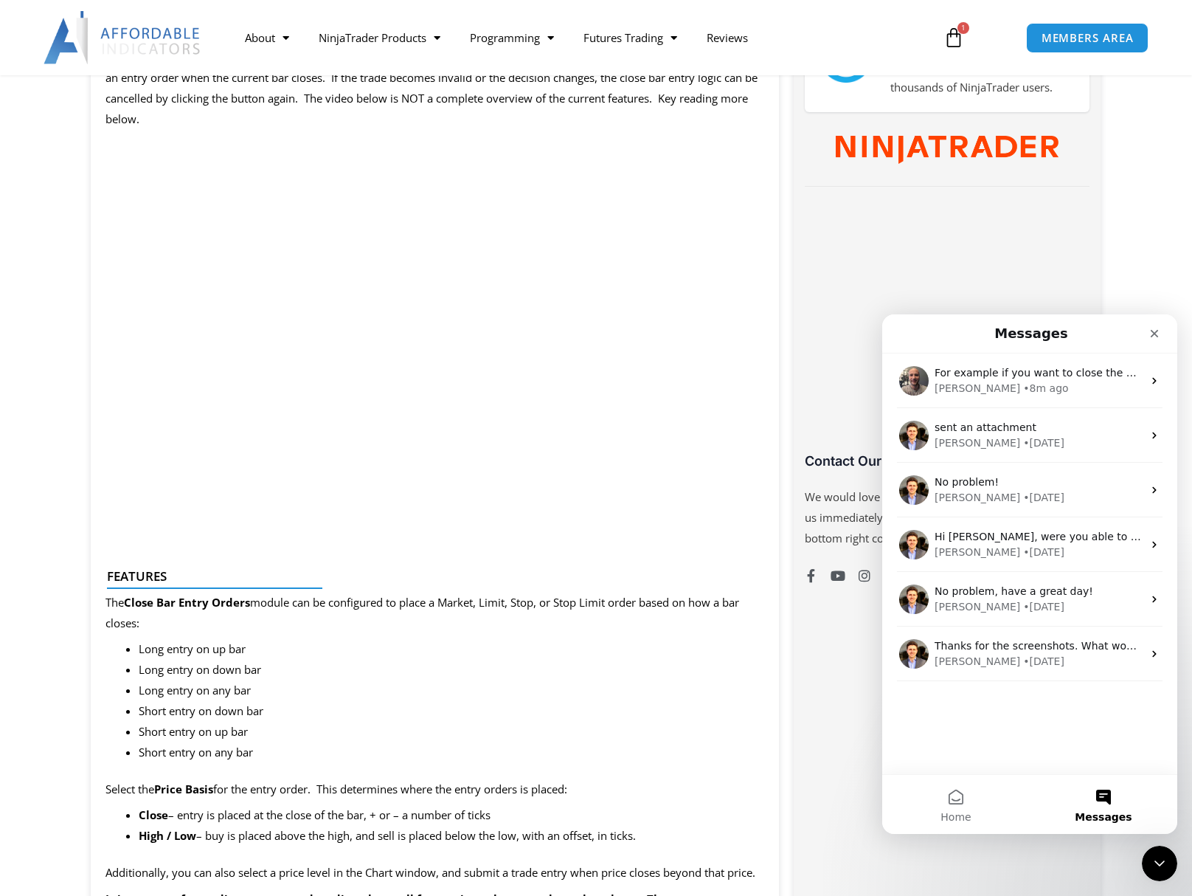
click at [953, 38] on icon at bounding box center [954, 37] width 21 height 21
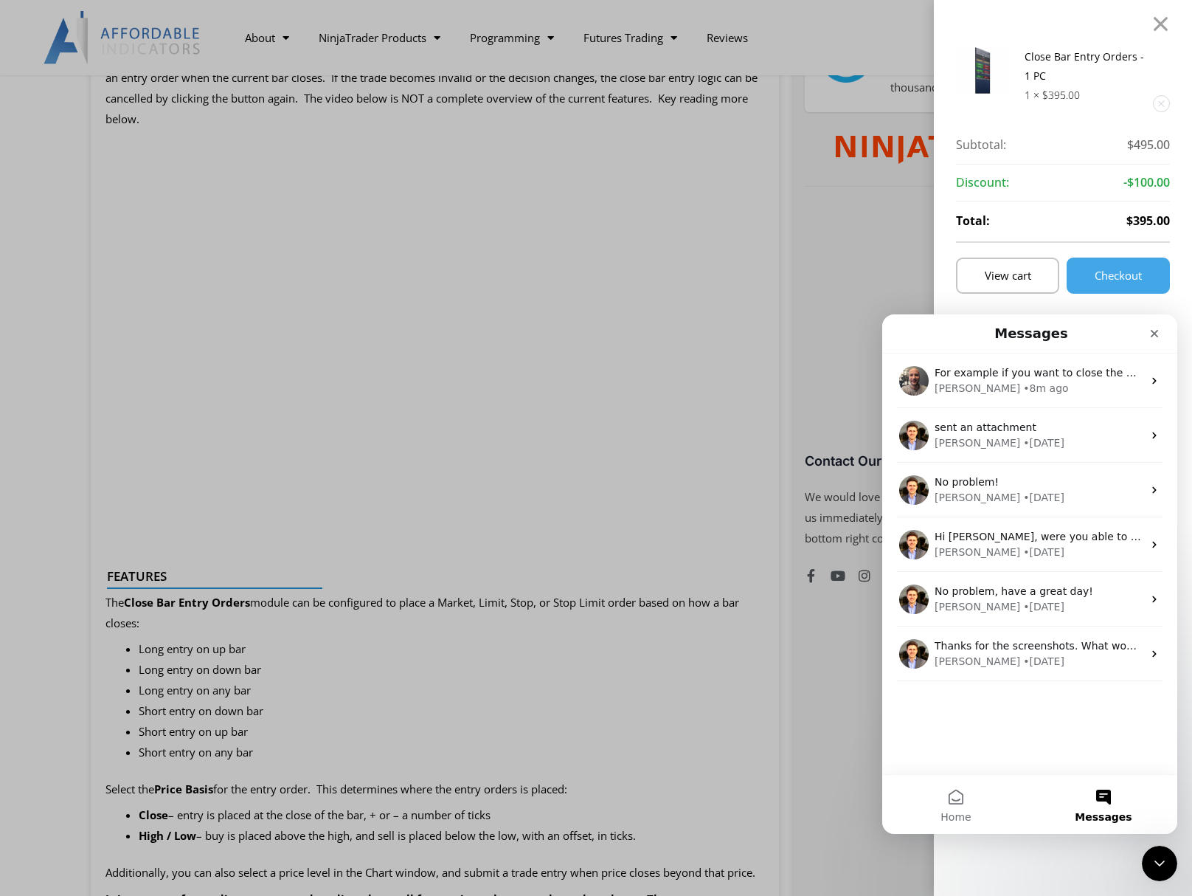
click at [851, 35] on div "Close Bar Entry Orders - 1 PC 1 × $ 395.00 Subtotal: $ 495.00 Subtotal: $495.00…" at bounding box center [596, 448] width 1192 height 896
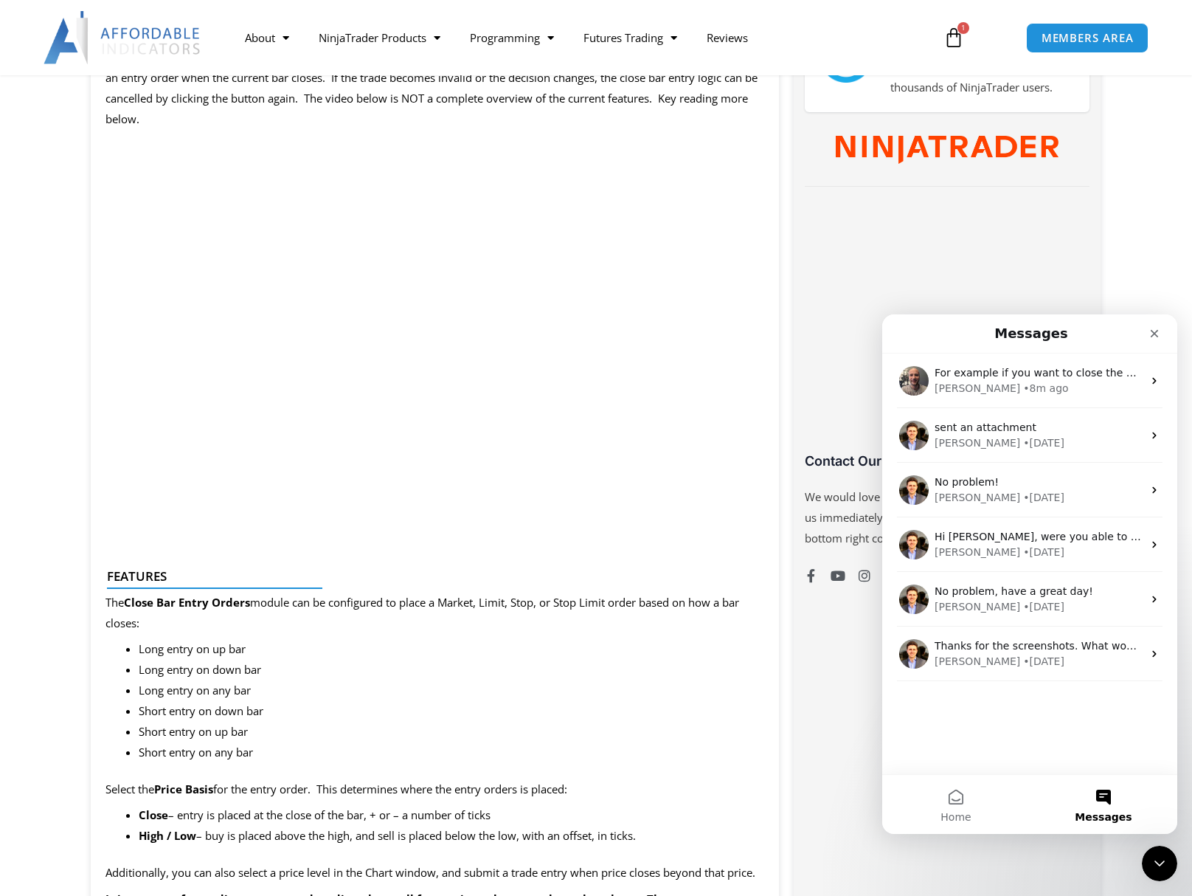
click at [1188, 54] on div at bounding box center [596, 37] width 1192 height 75
click at [1108, 27] on link "MEMBERS AREA" at bounding box center [1087, 37] width 135 height 33
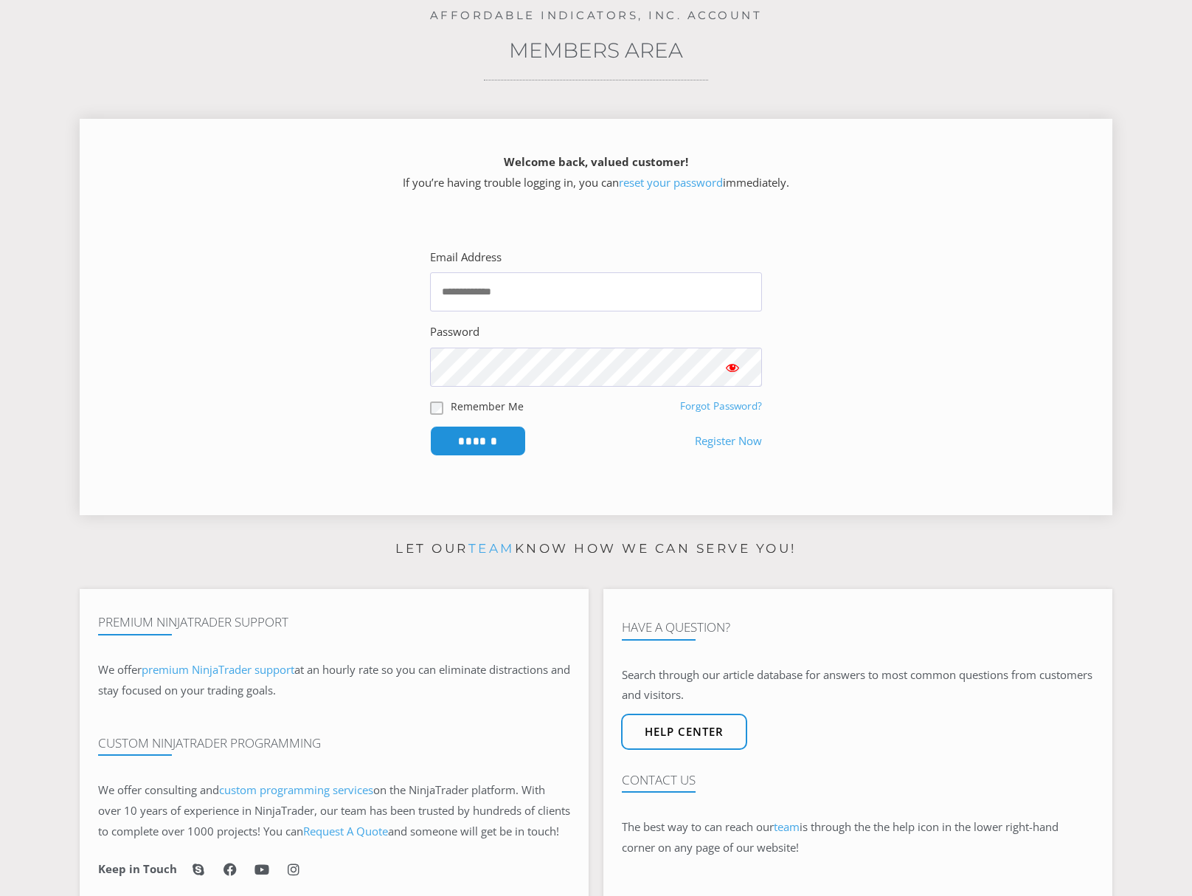
scroll to position [516, 0]
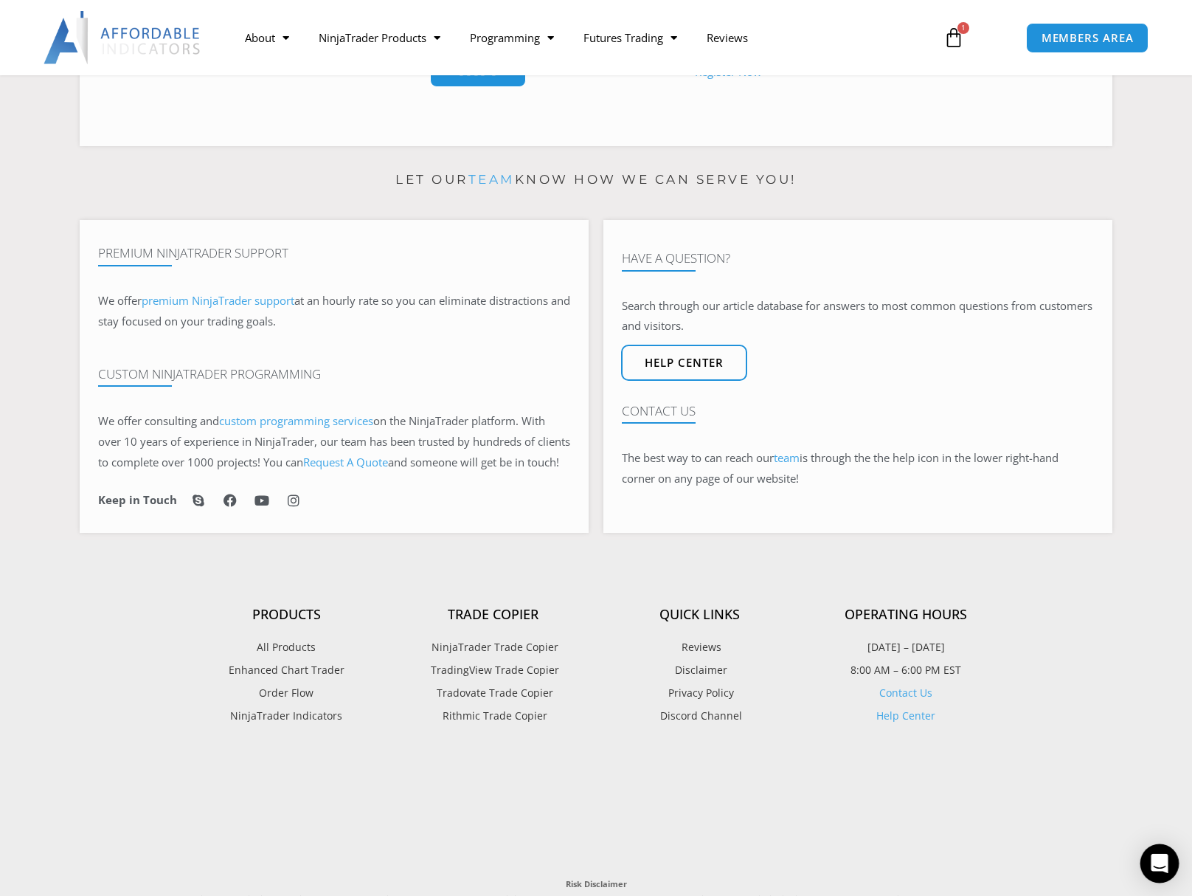
click at [1152, 857] on icon "Open Intercom Messenger" at bounding box center [1159, 863] width 19 height 19
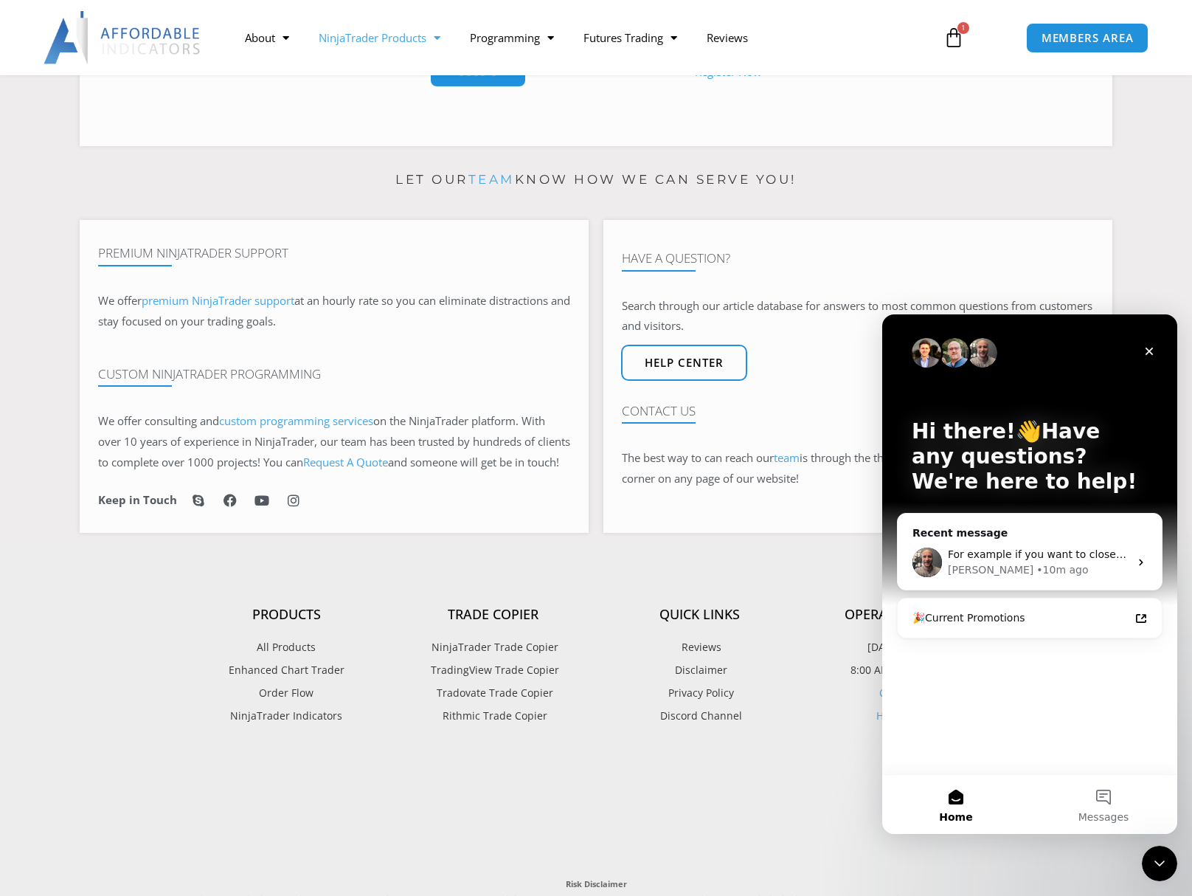
scroll to position [295, 0]
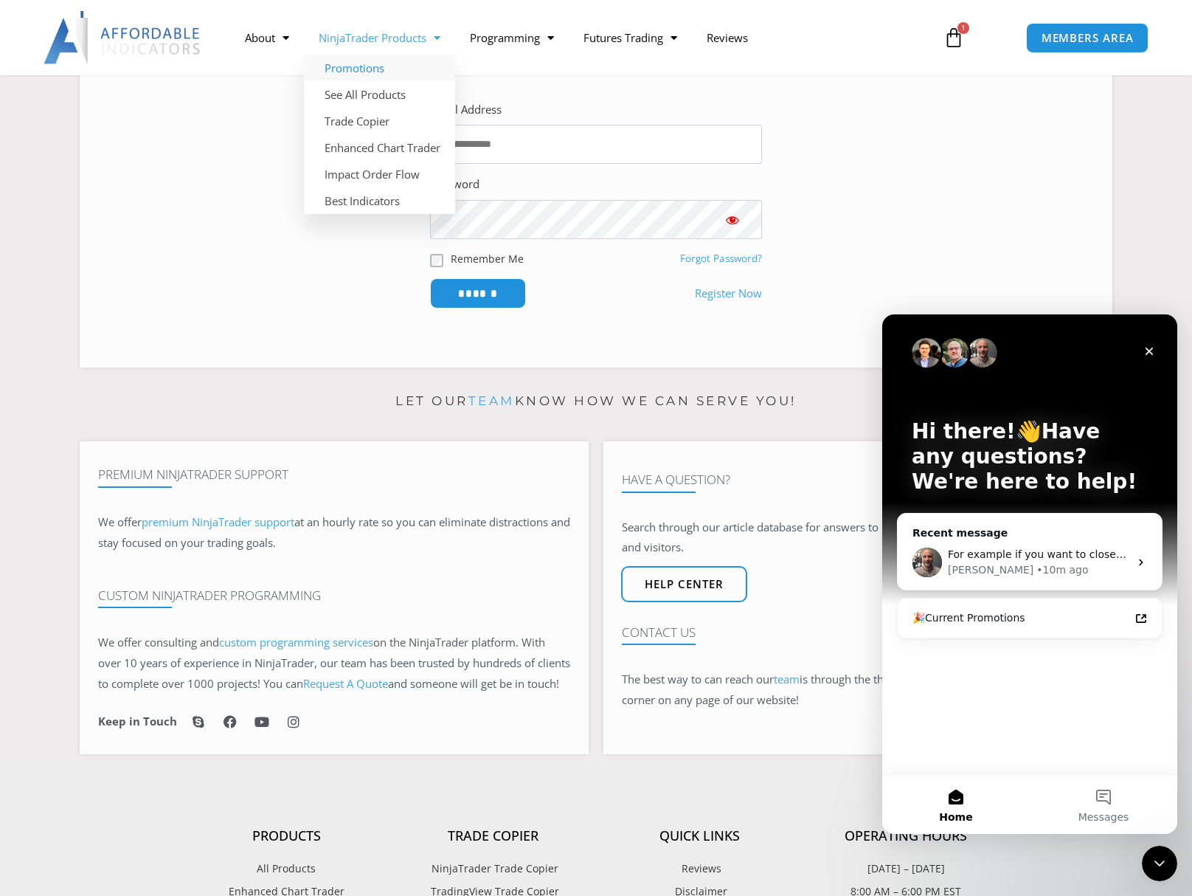
click at [378, 74] on link "Promotions" at bounding box center [379, 68] width 151 height 27
click at [379, 47] on link "NinjaTrader Products" at bounding box center [379, 38] width 151 height 34
click at [371, 98] on link "See All Products" at bounding box center [379, 94] width 151 height 27
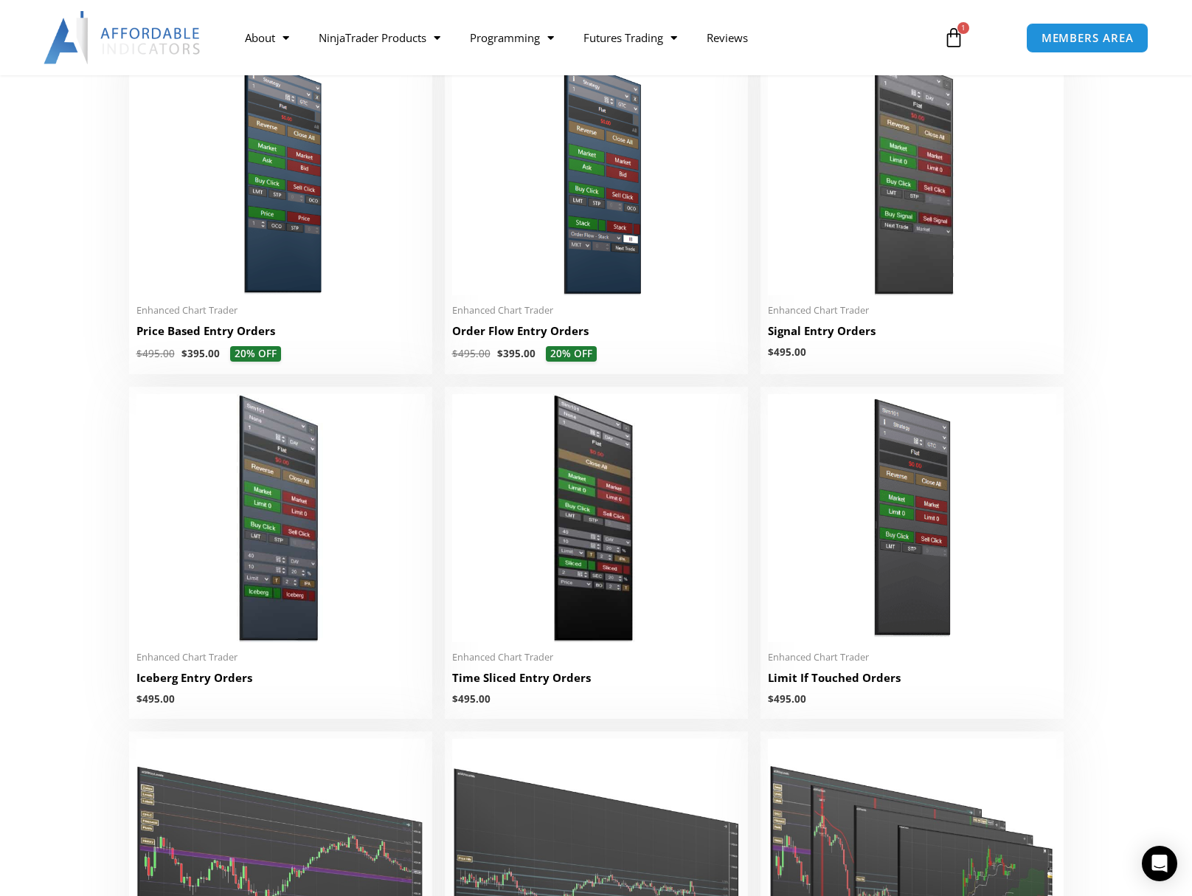
scroll to position [959, 0]
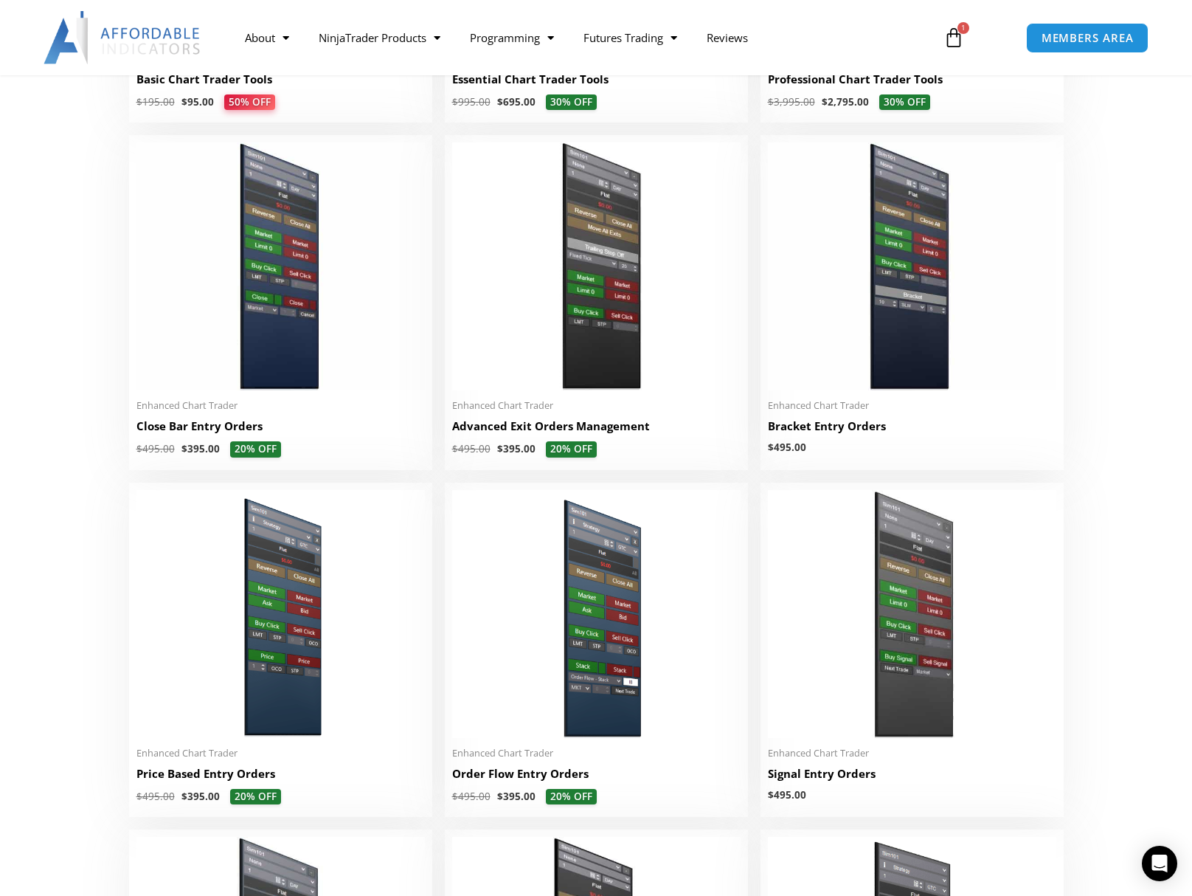
click at [445, 6] on div "About Contact Us Premium Support Team Partners NinjaTrader NinjaTrader FAQ Ninj…" at bounding box center [596, 37] width 1180 height 75
